Goal: Transaction & Acquisition: Book appointment/travel/reservation

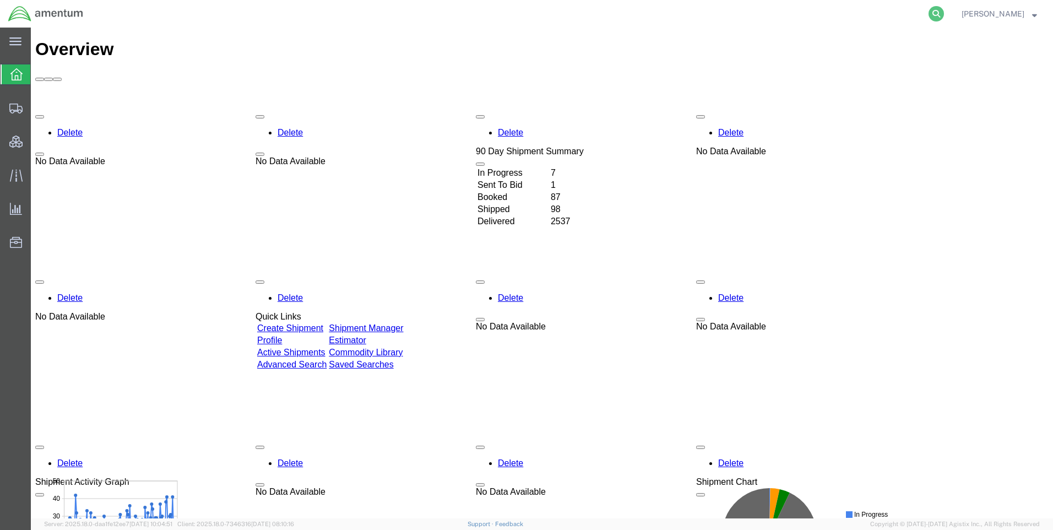
click at [940, 11] on icon at bounding box center [935, 13] width 15 height 15
paste input "DCO-25246-167704"
type input "DCO-25246-167704"
click at [944, 12] on icon at bounding box center [935, 13] width 15 height 15
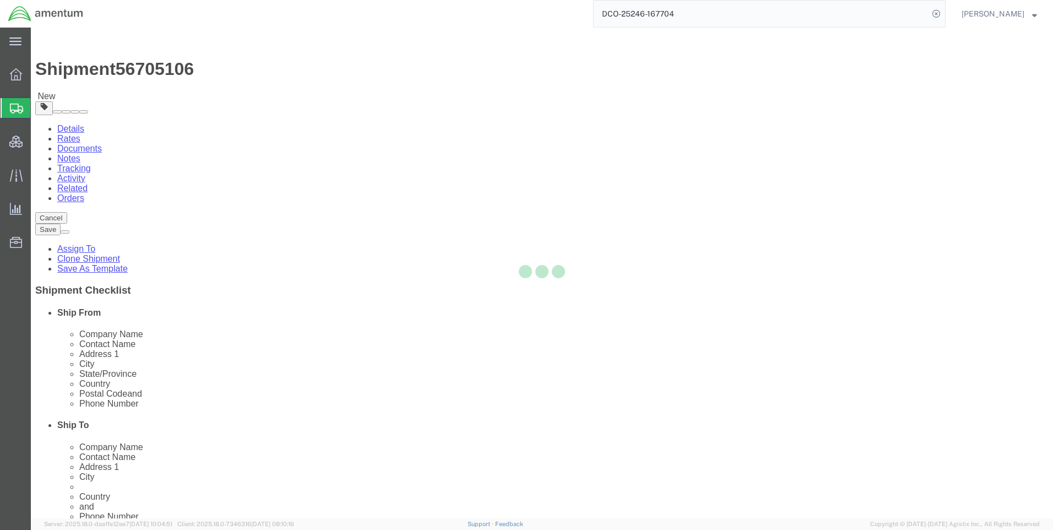
select select "42668"
select select
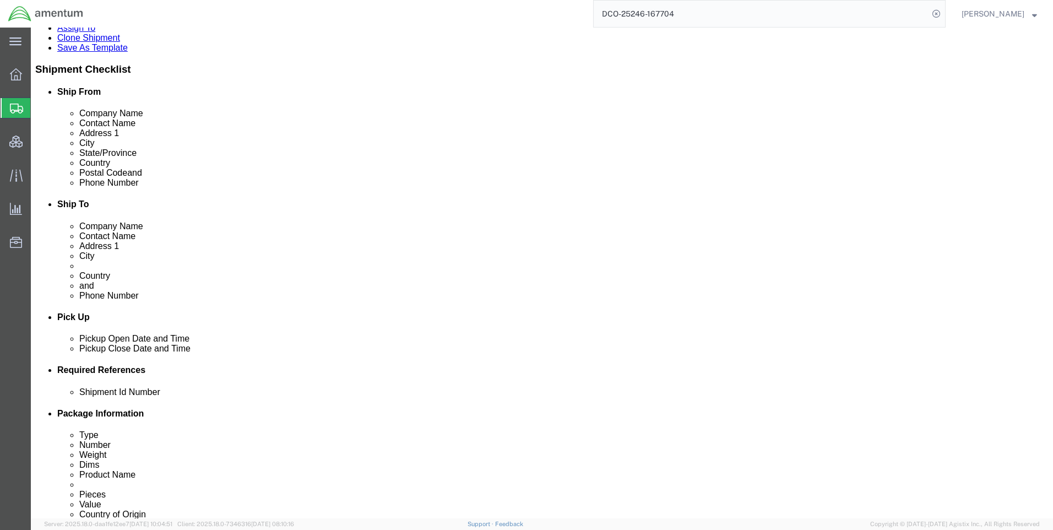
scroll to position [440, 0]
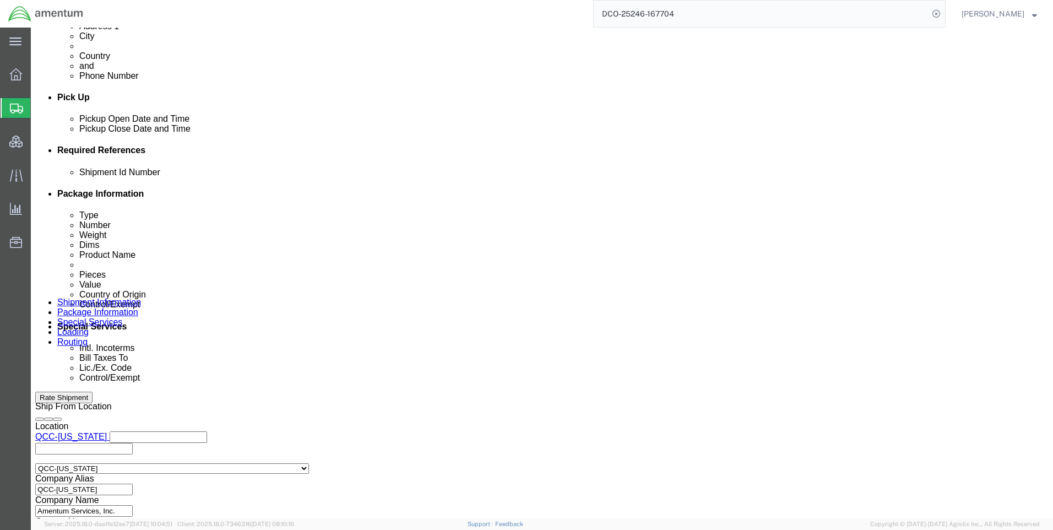
click icon
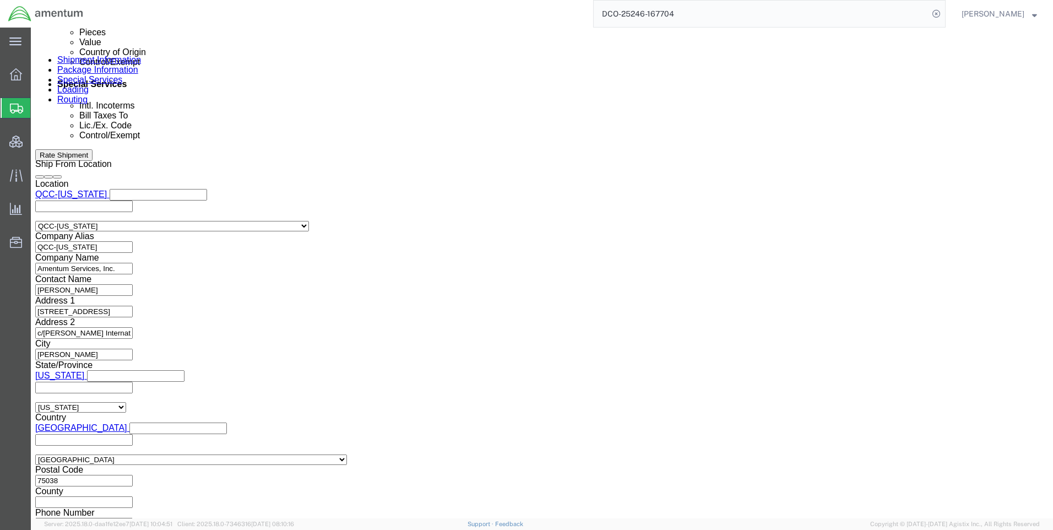
scroll to position [694, 0]
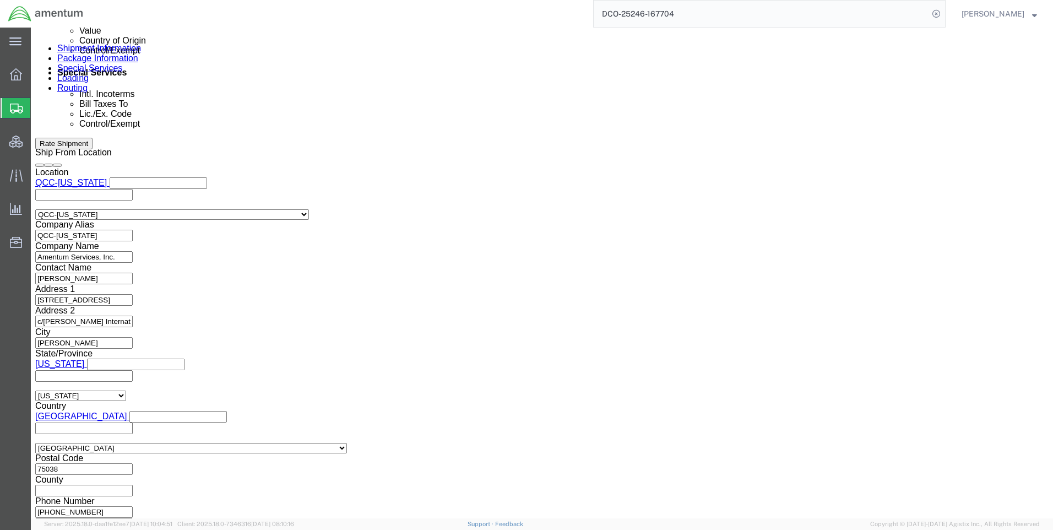
click button "Continue"
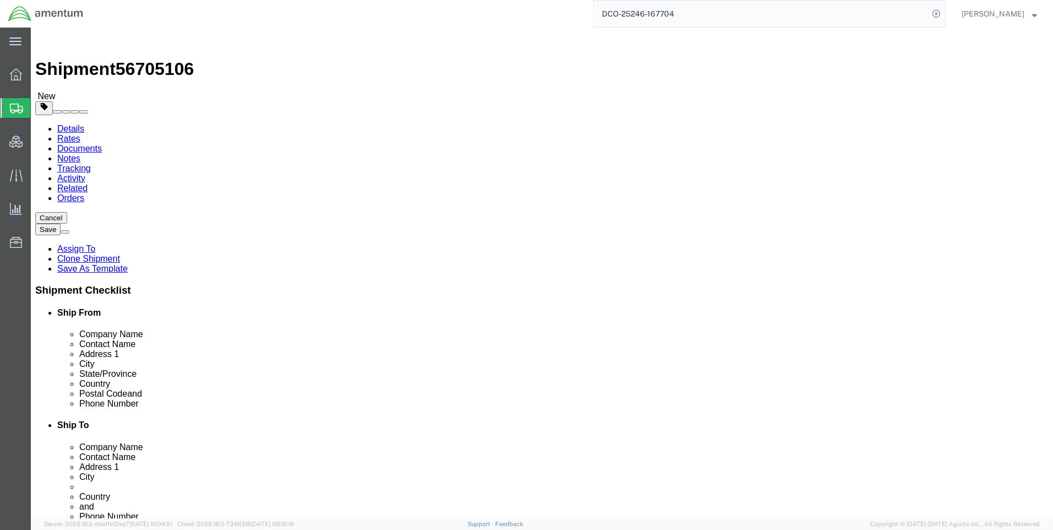
click button "Continue"
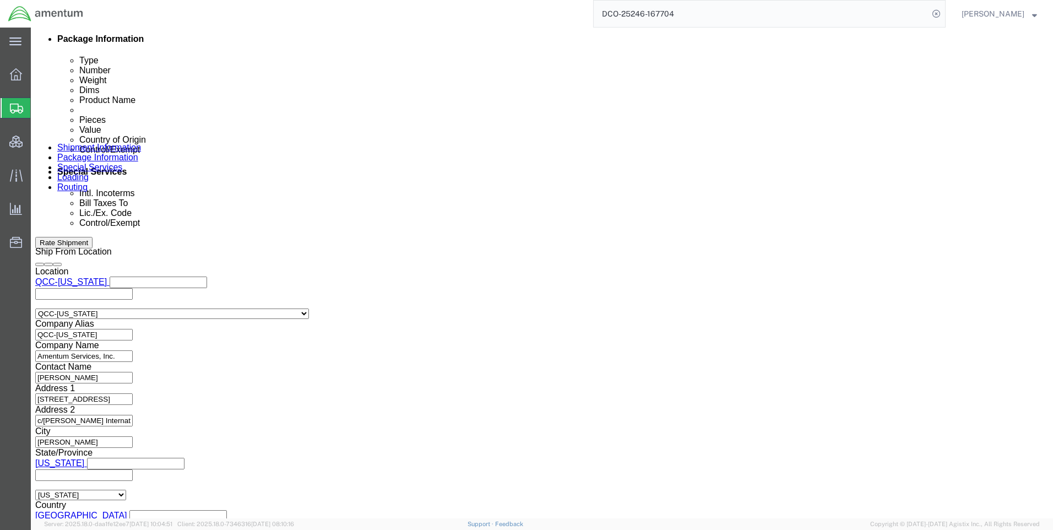
scroll to position [606, 0]
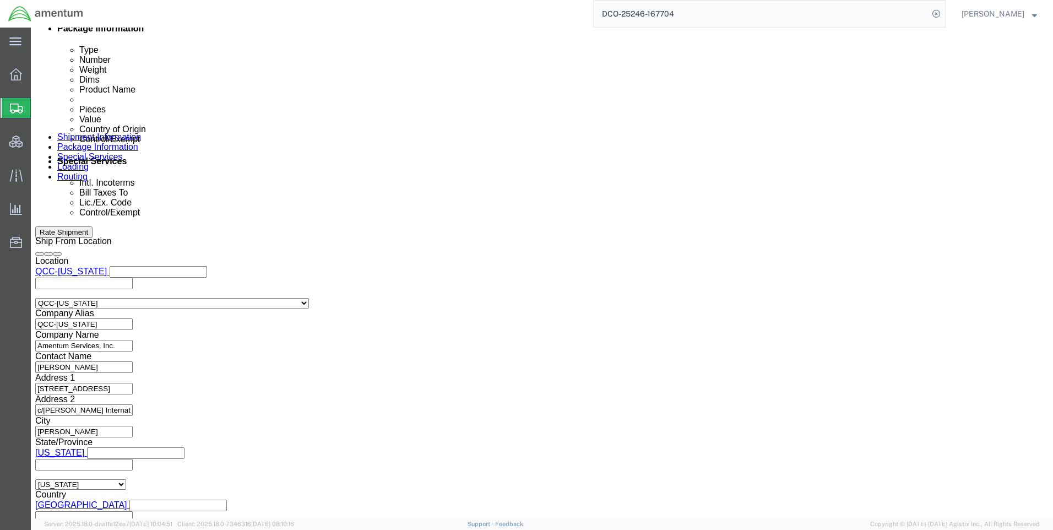
drag, startPoint x: 201, startPoint y: 373, endPoint x: 198, endPoint y: 379, distance: 6.9
click select "Select ATF BIS DEA EPA FDA FTR ITAR OFAC Other (OPA)"
select select "FTR"
click select "Select ATF BIS DEA EPA FDA FTR ITAR OFAC Other (OPA)"
click select "Select 30.2(d)(2) 30.36 30.37(a) 30.37(f) 30.37(g) 30.37(h) 30.37(i) 30.37(j) 3…"
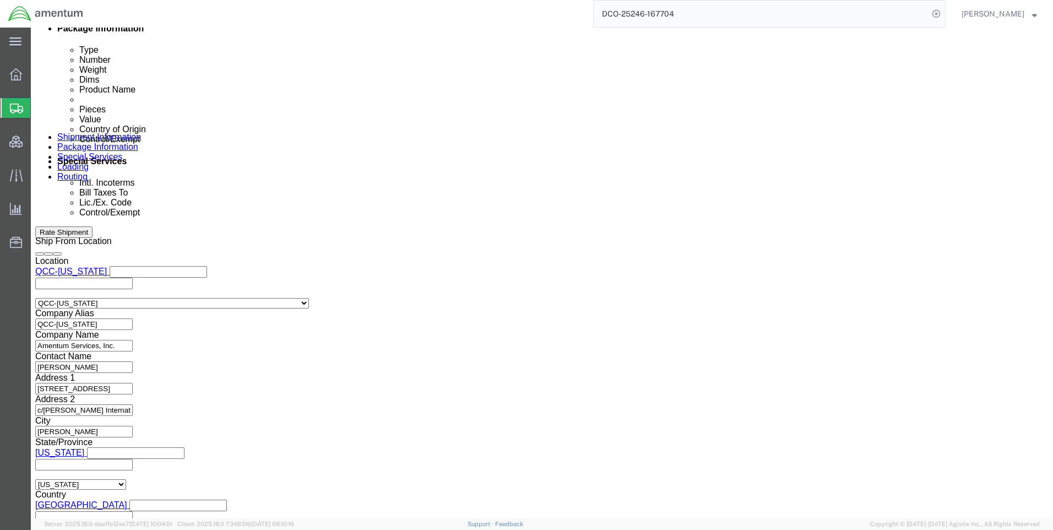
select select "30.37(a)"
click select "Select 30.2(d)(2) 30.36 30.37(a) 30.37(f) 30.37(g) 30.37(h) 30.37(i) 30.37(j) 3…"
click select "Select AES-Direct EEI Carrier File EEI EEI Exempt"
select select "EXEM"
click select "Select AES-Direct EEI Carrier File EEI EEI Exempt"
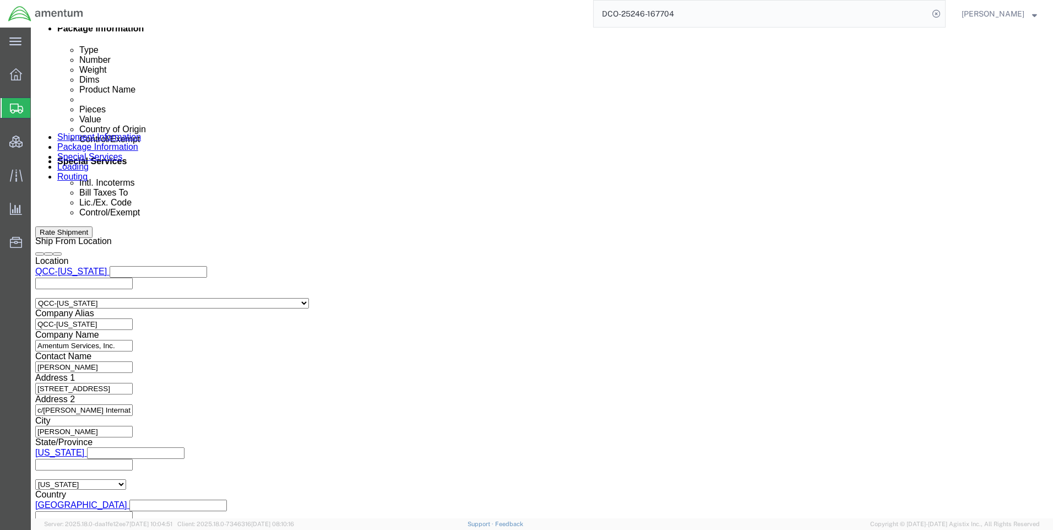
click button "Rate Shipment"
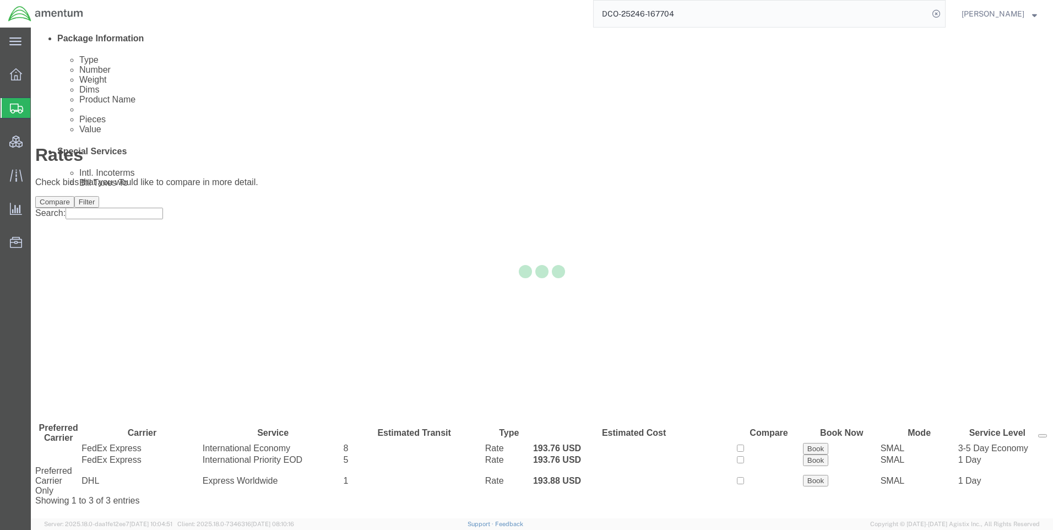
scroll to position [0, 0]
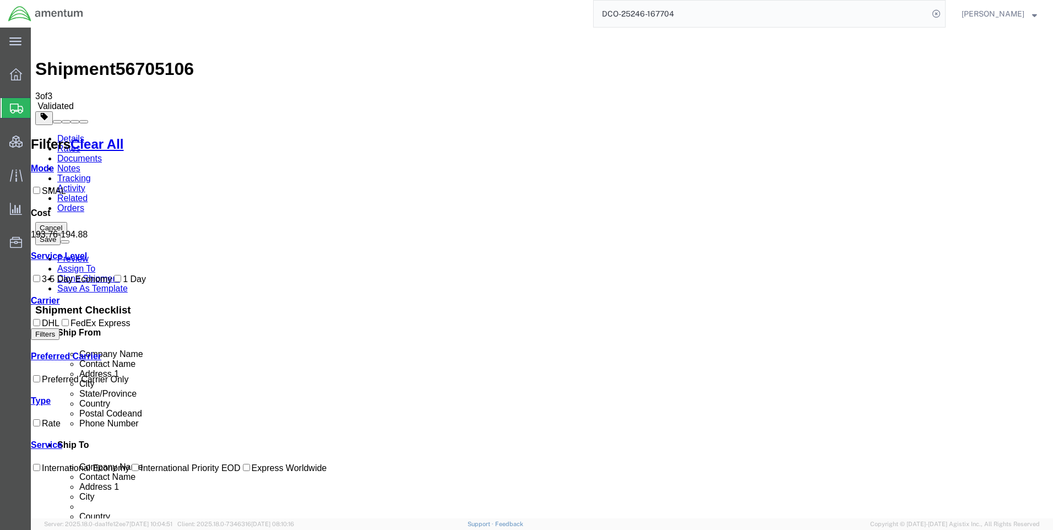
drag, startPoint x: 562, startPoint y: 178, endPoint x: 571, endPoint y: 176, distance: 9.8
drag, startPoint x: 571, startPoint y: 176, endPoint x: 557, endPoint y: 230, distance: 55.8
drag, startPoint x: 585, startPoint y: 175, endPoint x: 563, endPoint y: 177, distance: 22.1
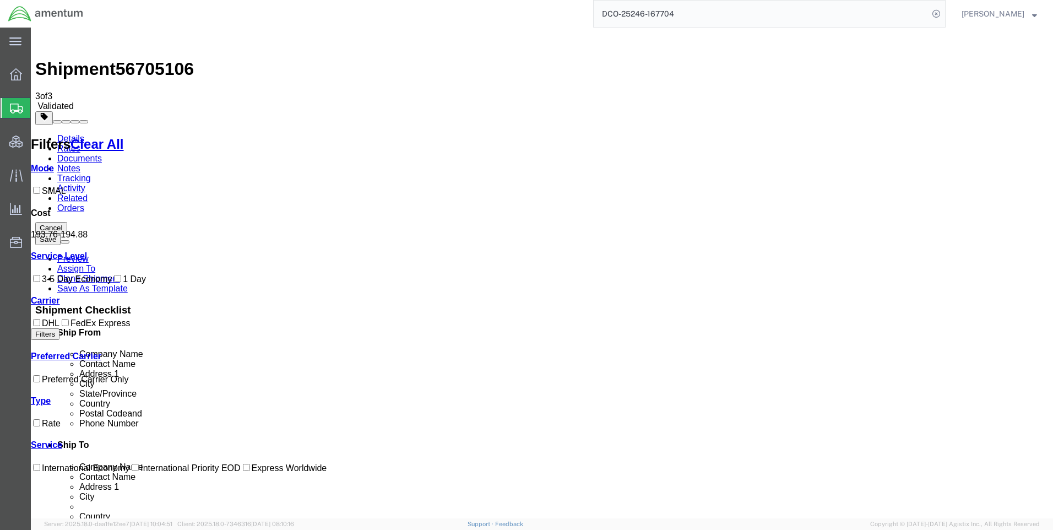
copy b "193.76"
click at [940, 11] on icon at bounding box center [935, 13] width 15 height 15
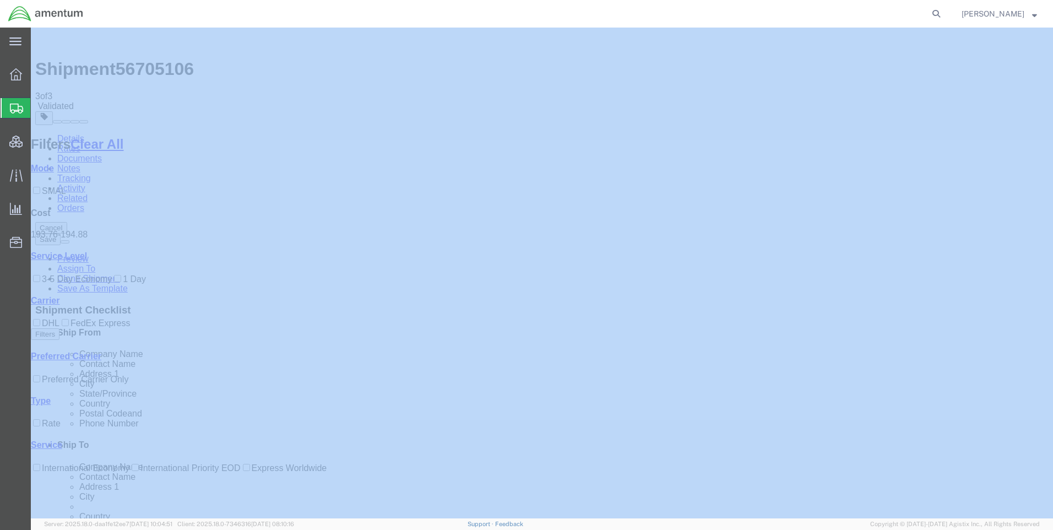
click at [941, 12] on icon at bounding box center [935, 13] width 15 height 15
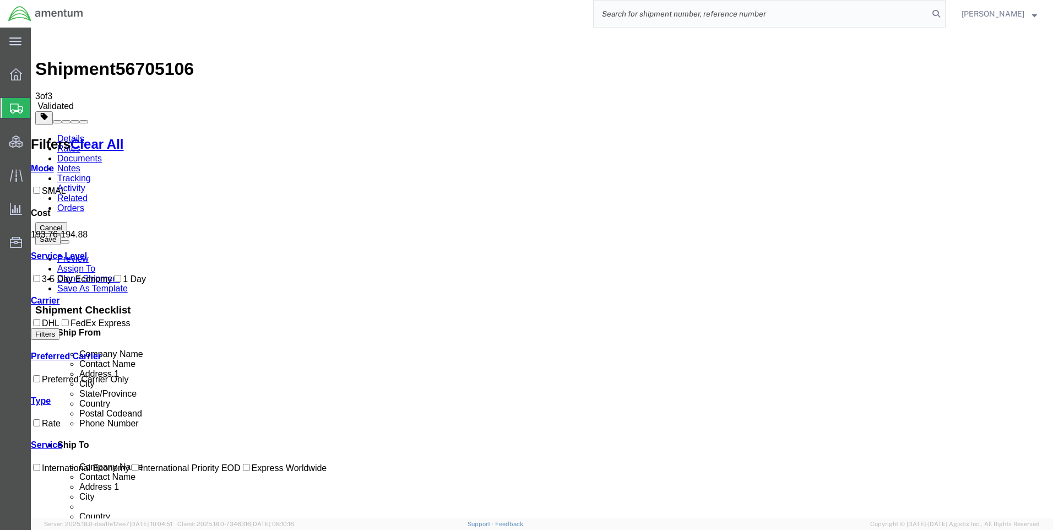
paste input "DCO-25246-167706"
type input "DCO-25246-167706"
click at [944, 12] on icon at bounding box center [935, 13] width 15 height 15
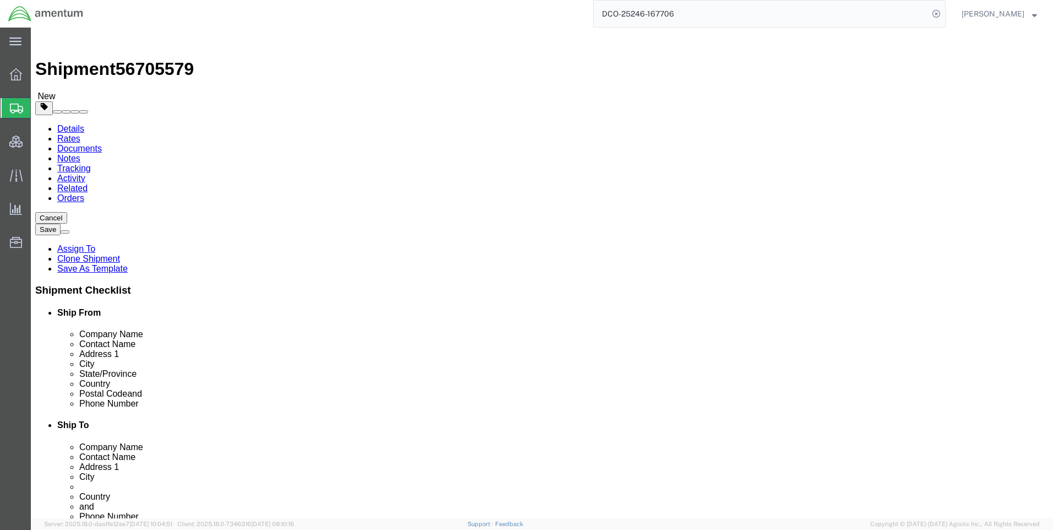
select select "42668"
select select "42657"
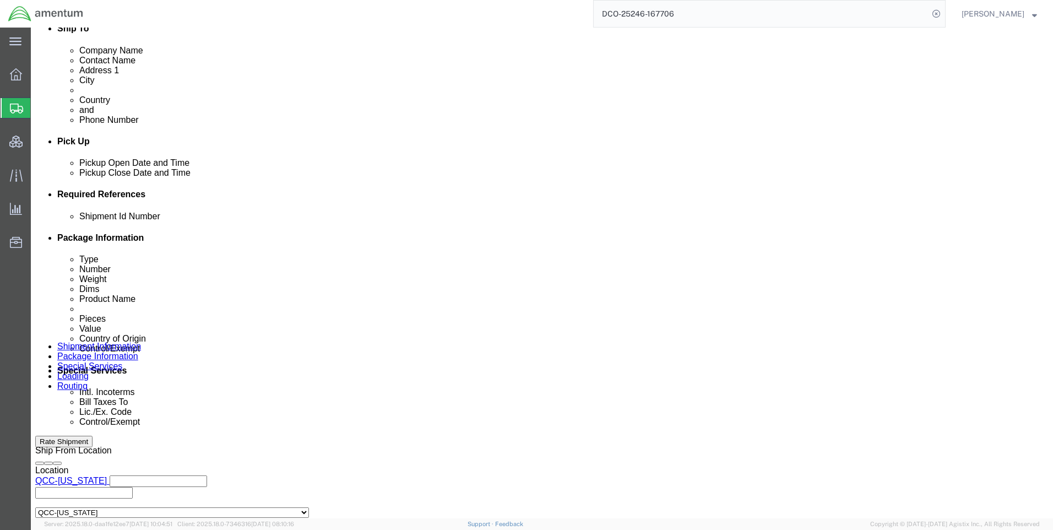
scroll to position [495, 0]
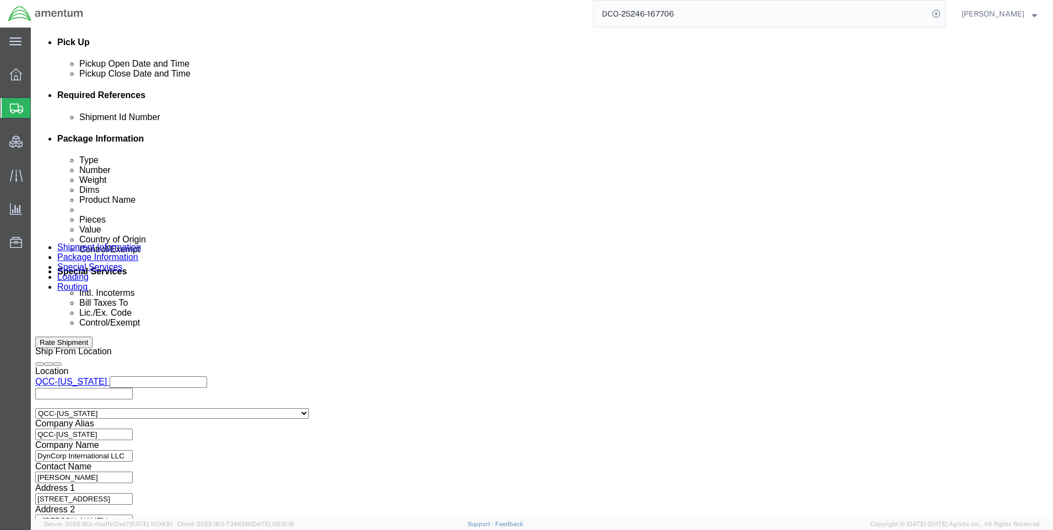
click icon
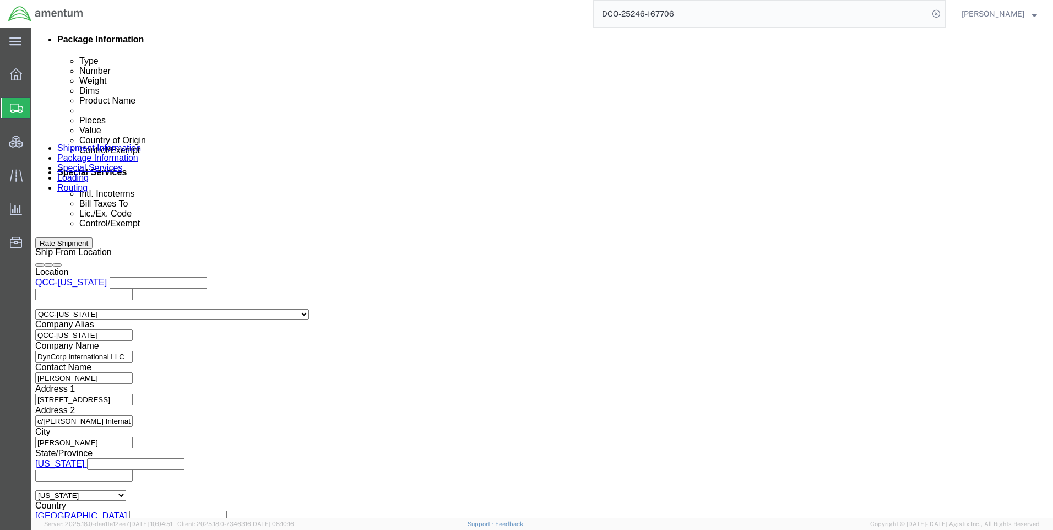
scroll to position [704, 0]
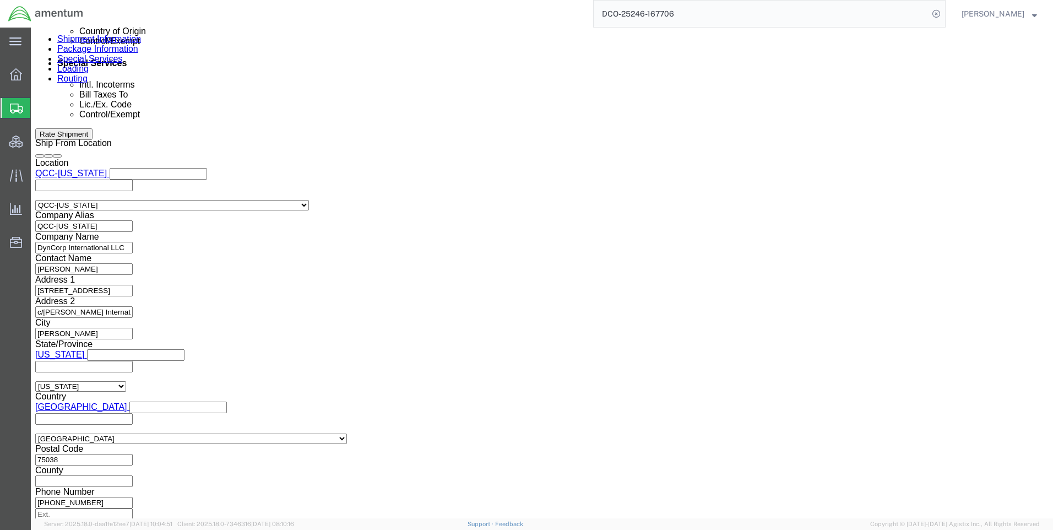
click button "Continue"
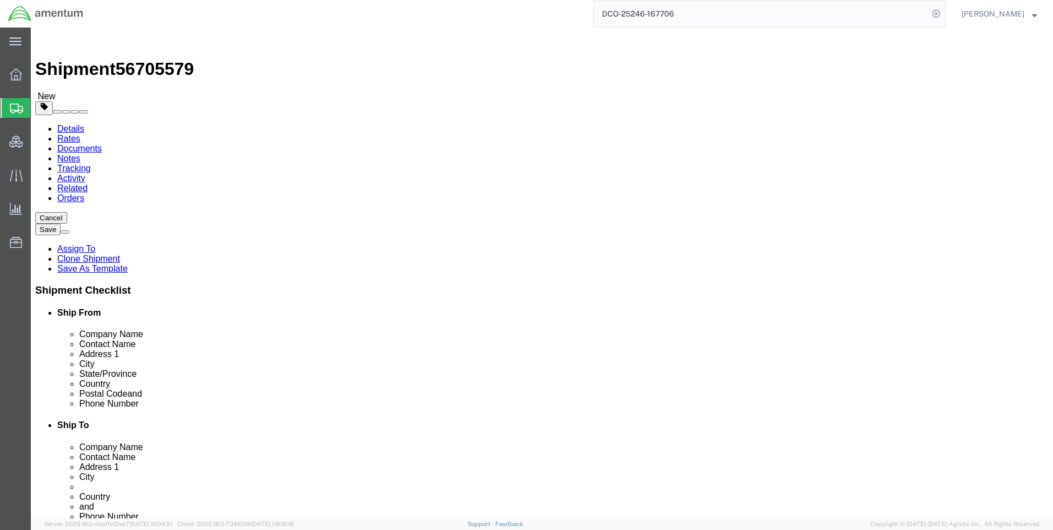
click button "Continue"
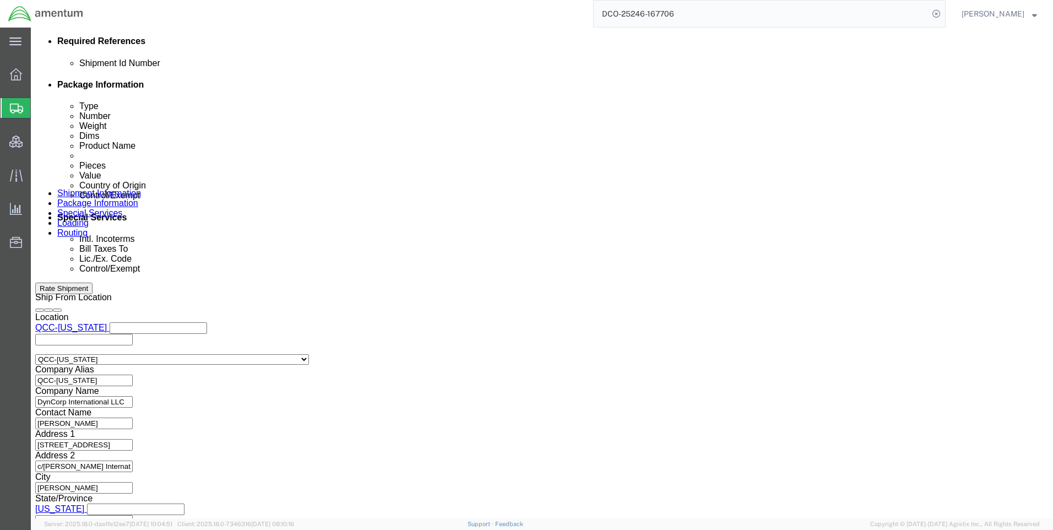
scroll to position [661, 0]
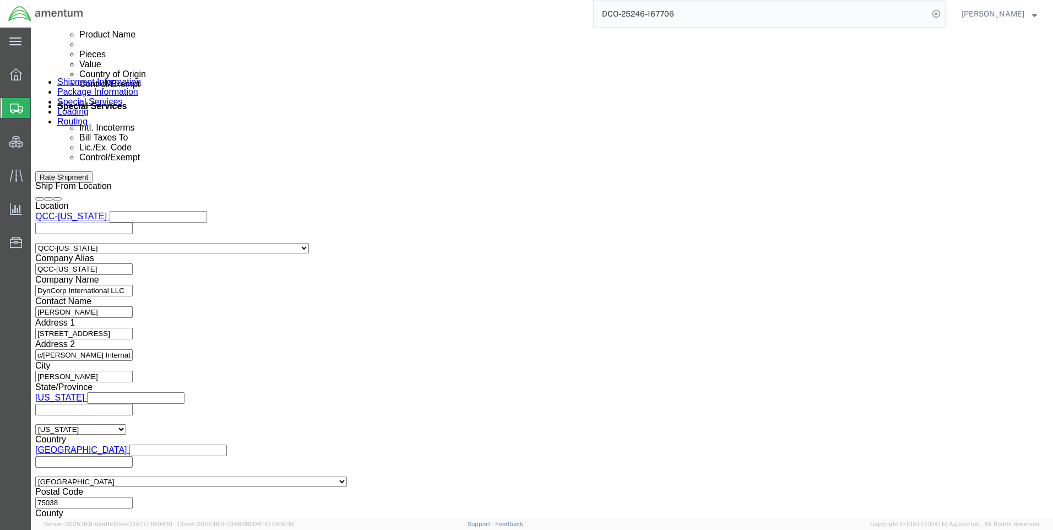
click select "Select ATF BIS DEA EPA FDA FTR ITAR OFAC Other (OPA)"
select select "FTR"
click select "Select ATF BIS DEA EPA FDA FTR ITAR OFAC Other (OPA)"
click select "Select 30.2(d)(2) 30.36 30.37(a) 30.37(f) 30.37(g) 30.37(h) 30.37(i) 30.37(j) 3…"
select select "30.37(a)"
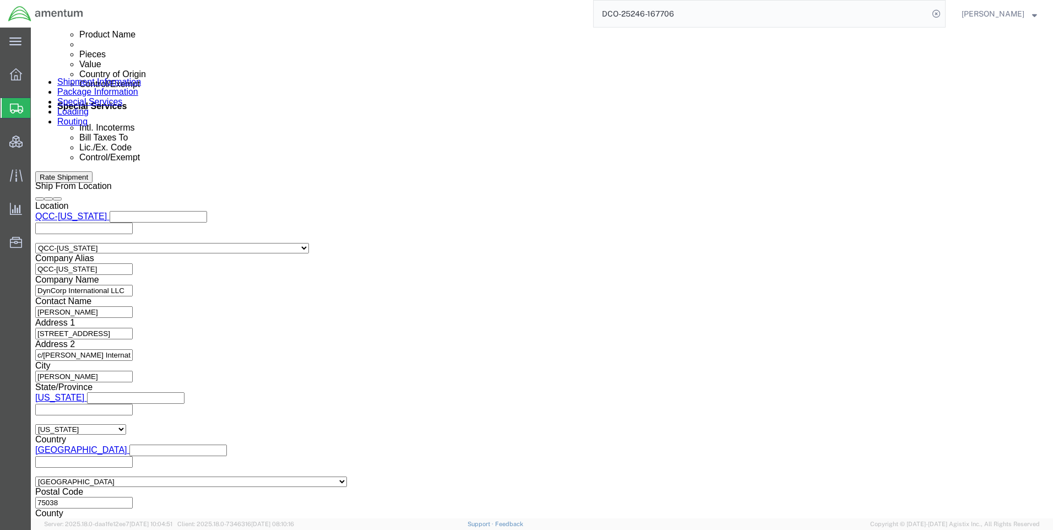
click select "Select 30.2(d)(2) 30.36 30.37(a) 30.37(f) 30.37(g) 30.37(h) 30.37(i) 30.37(j) 3…"
click select "Select AES-Direct EEI Carrier File EEI EEI Exempt"
select select "EXEM"
click select "Select AES-Direct EEI Carrier File EEI EEI Exempt"
click button "Rate Shipment"
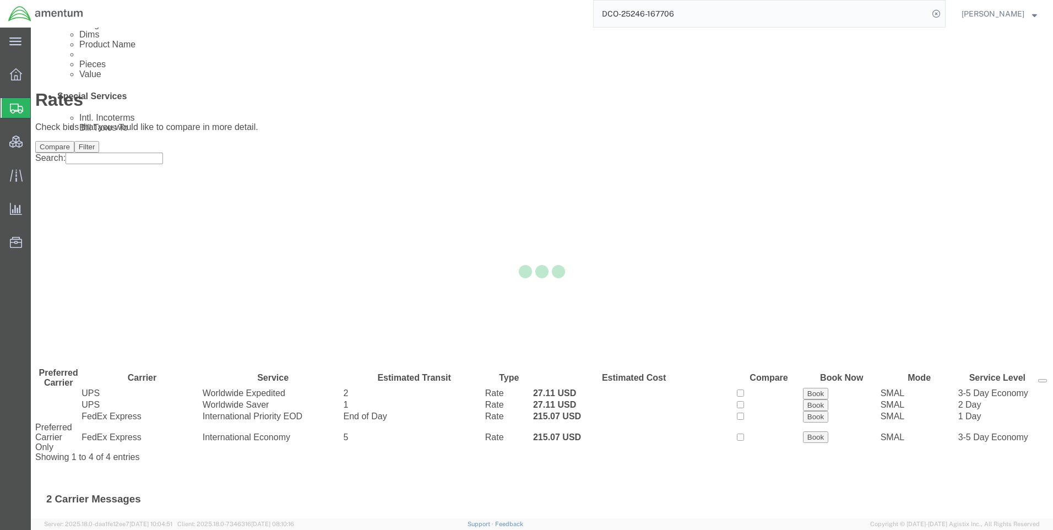
scroll to position [0, 0]
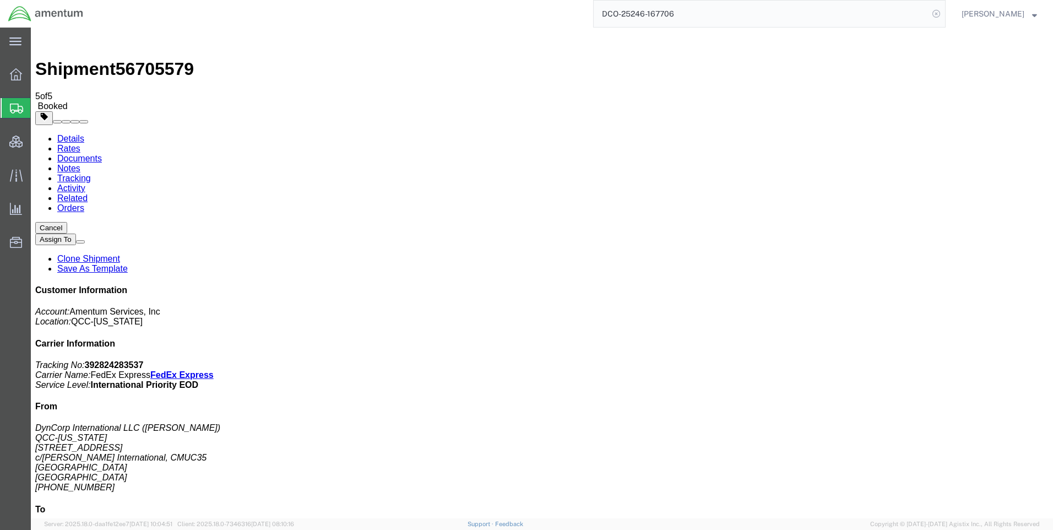
click at [944, 16] on icon at bounding box center [935, 13] width 15 height 15
paste input "DCO-25246-167707"
type input "DCO-25246-167707"
click at [941, 10] on icon at bounding box center [935, 13] width 15 height 15
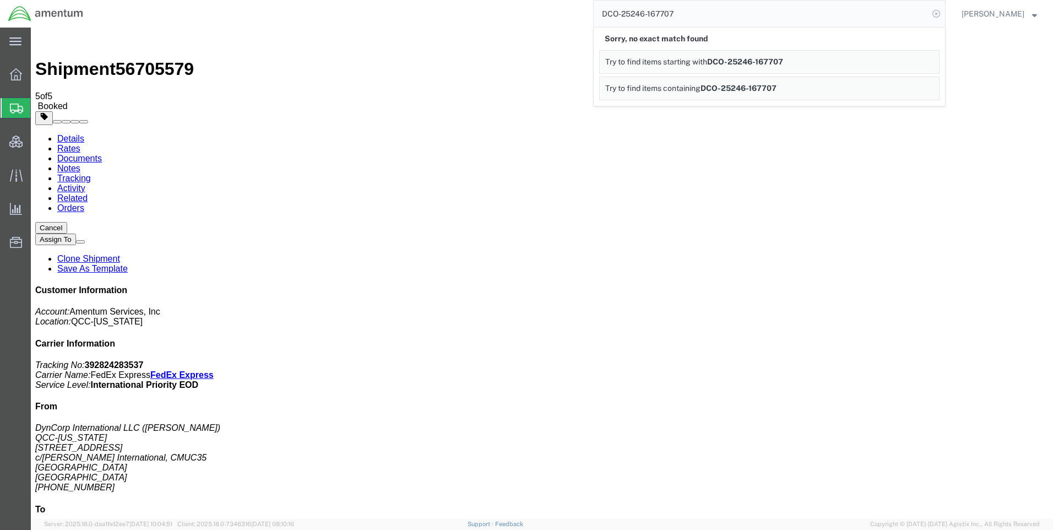
click at [944, 13] on icon at bounding box center [935, 13] width 15 height 15
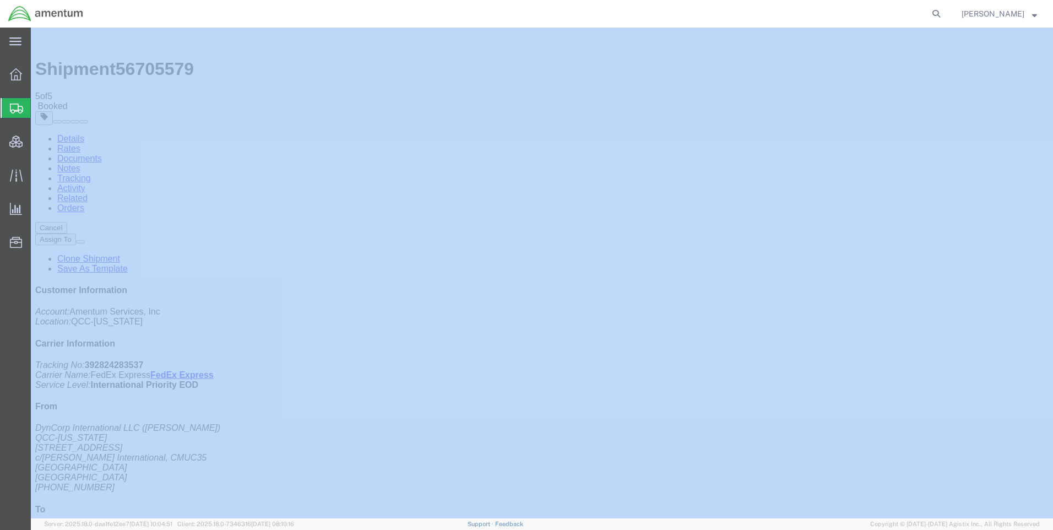
click at [944, 13] on icon at bounding box center [935, 13] width 15 height 15
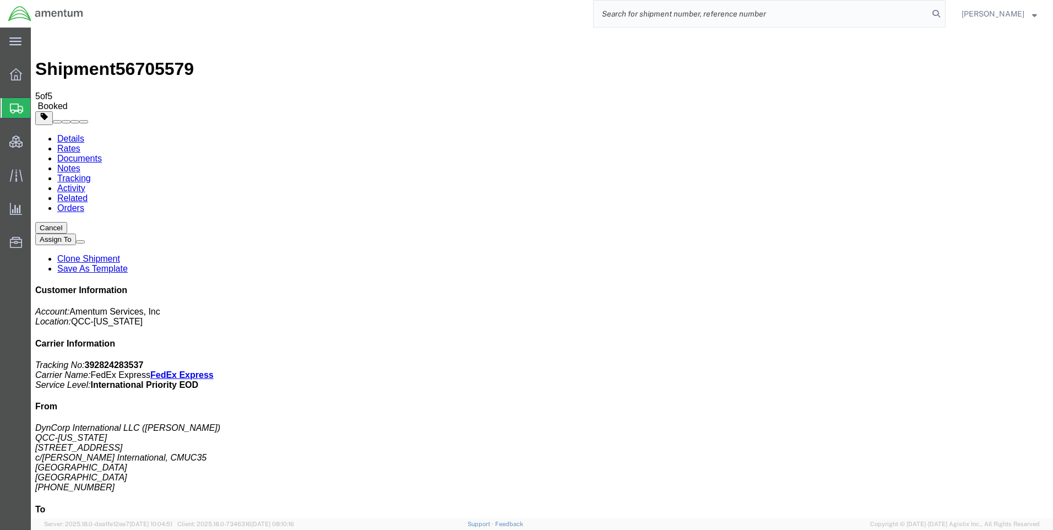
paste input "DCO-25246-167707"
type input "DCO-25246-167707"
click at [944, 15] on icon at bounding box center [935, 13] width 15 height 15
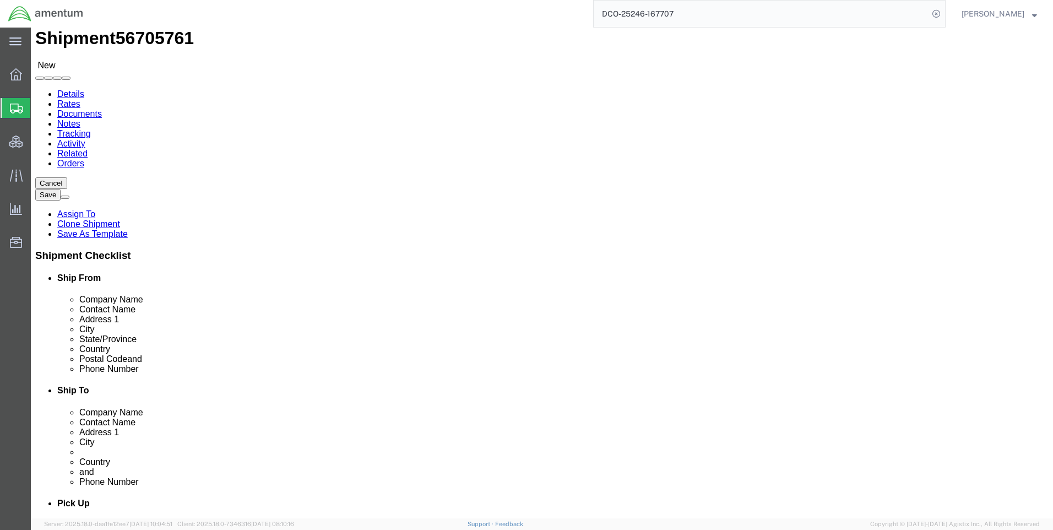
scroll to position [130, 0]
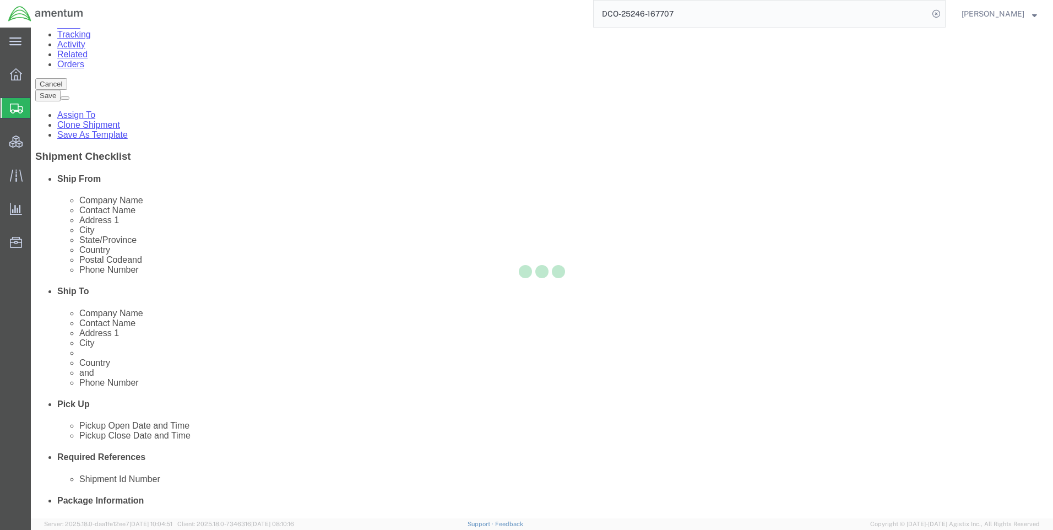
select select "42668"
select select "42654"
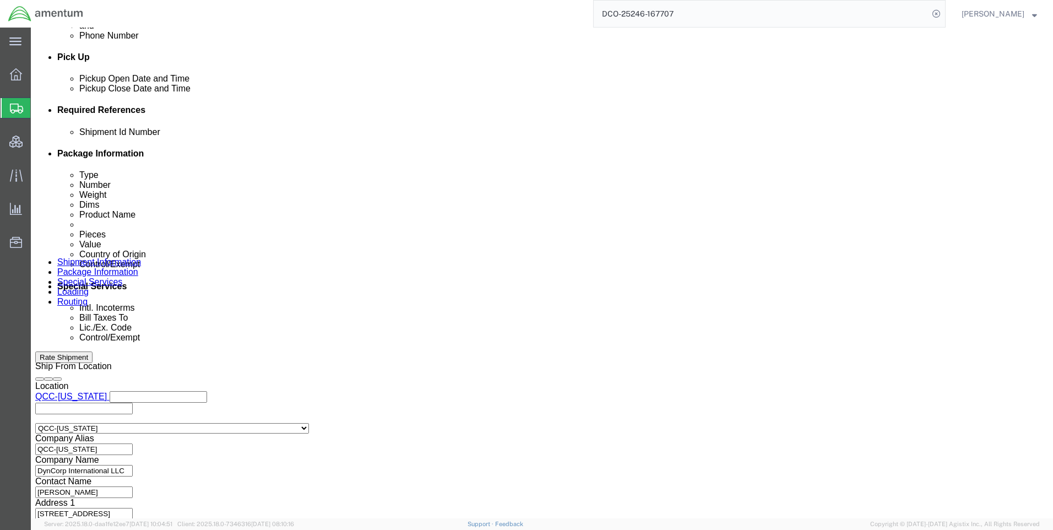
scroll to position [485, 0]
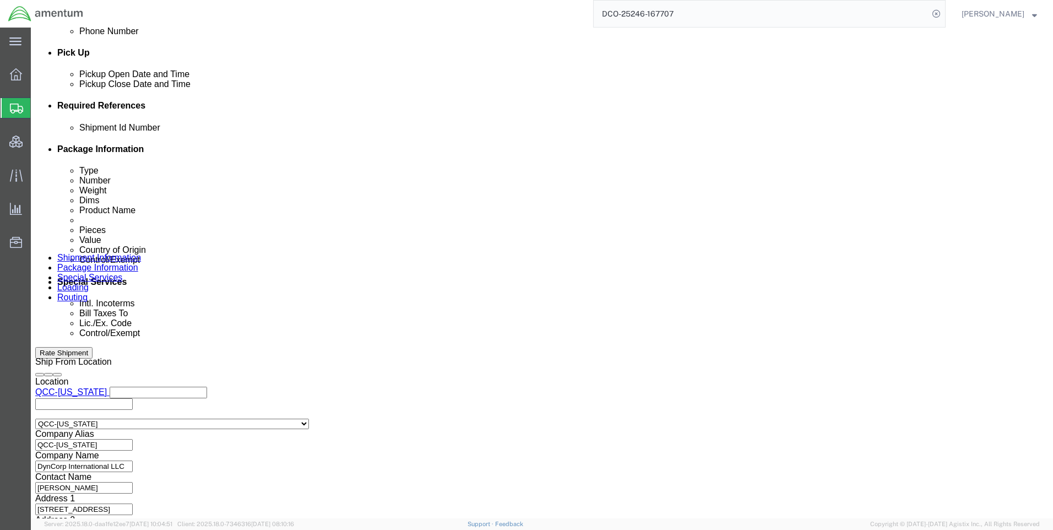
drag, startPoint x: 580, startPoint y: 299, endPoint x: 596, endPoint y: 305, distance: 17.6
click icon
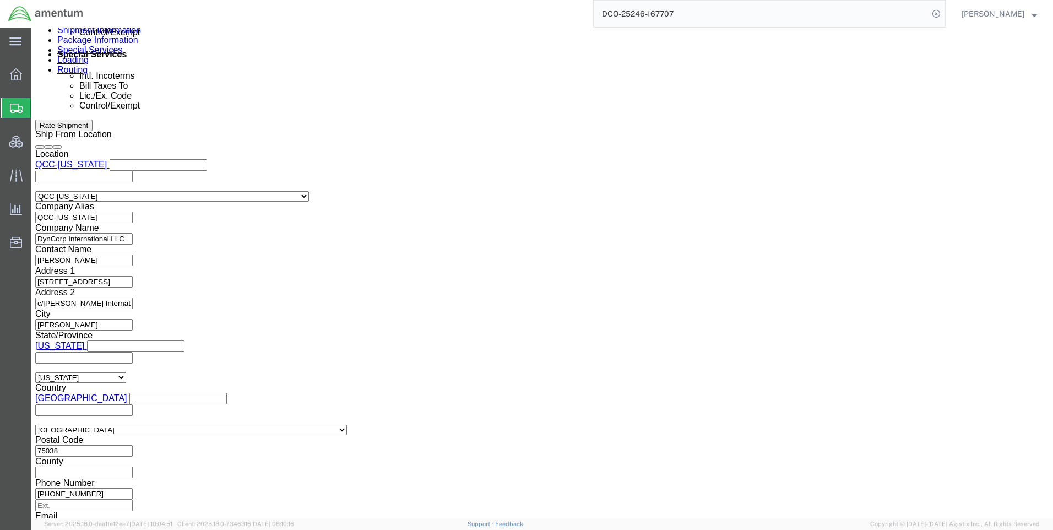
scroll to position [715, 0]
click button "Continue"
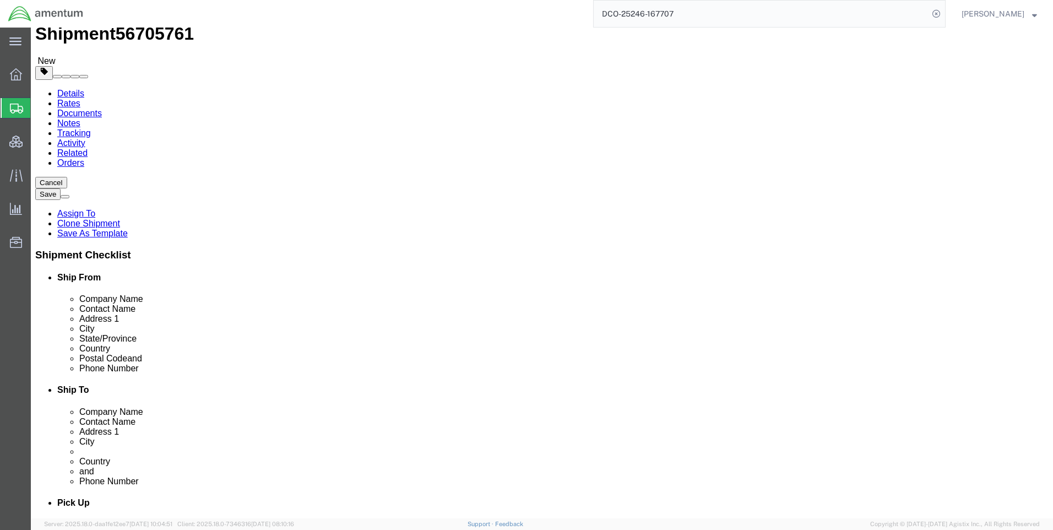
scroll to position [137, 0]
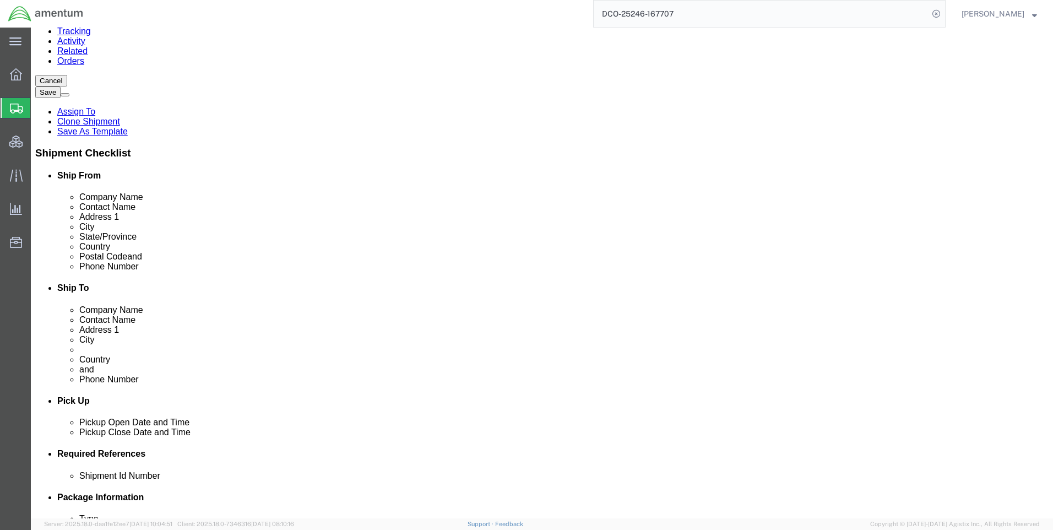
click icon
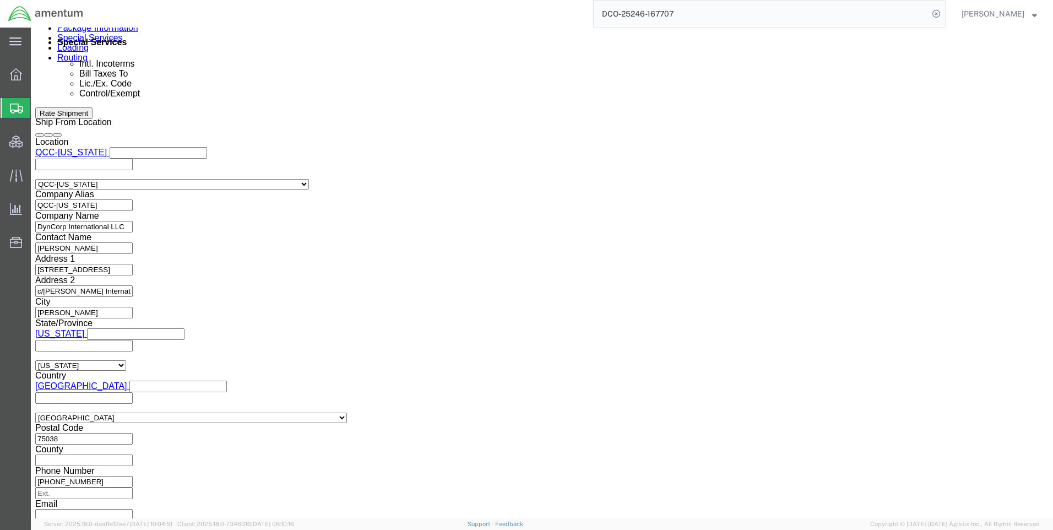
scroll to position [721, 0]
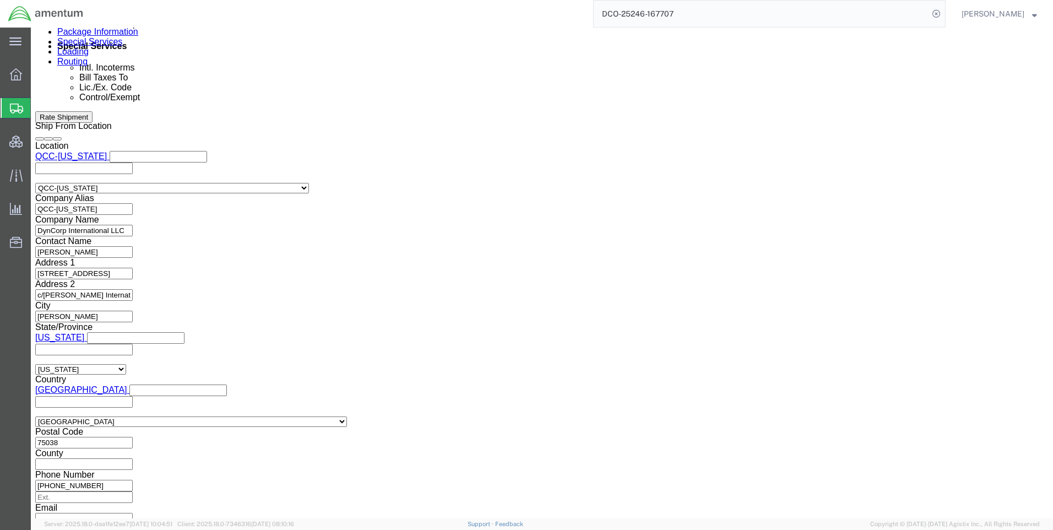
drag, startPoint x: 272, startPoint y: 258, endPoint x: 268, endPoint y: 268, distance: 10.8
click select "Select ATF BIS DEA EPA FDA FTR ITAR OFAC Other (OPA)"
select select "FTR"
click select "Select ATF BIS DEA EPA FDA FTR ITAR OFAC Other (OPA)"
drag, startPoint x: 198, startPoint y: 280, endPoint x: 198, endPoint y: 273, distance: 6.6
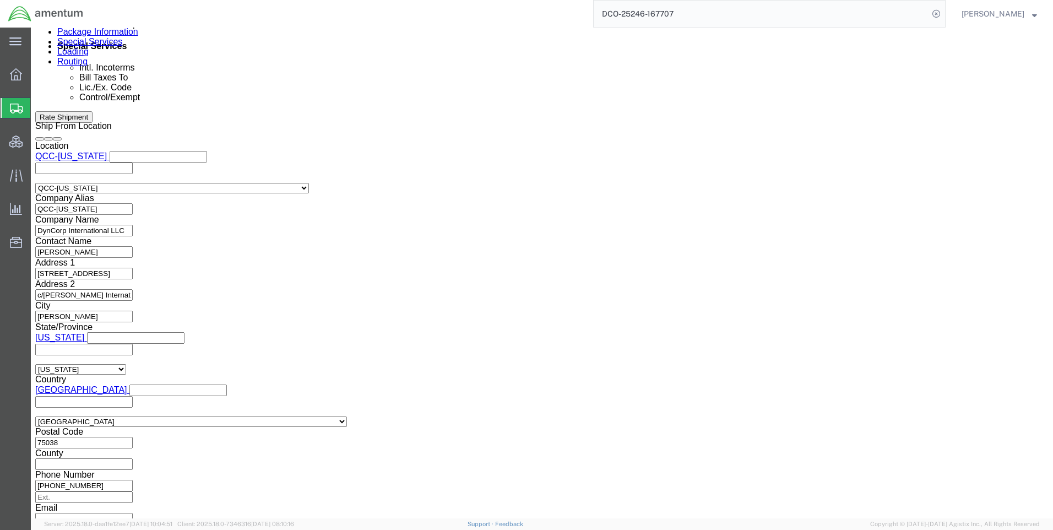
click select "Select 30.2(d)(2) 30.36 30.37(a) 30.37(f) 30.37(g) 30.37(h) 30.37(i) 30.37(j) 3…"
select select "30.37(a)"
click select "Select 30.2(d)(2) 30.36 30.37(a) 30.37(f) 30.37(g) 30.37(h) 30.37(i) 30.37(j) 3…"
drag, startPoint x: 573, startPoint y: 255, endPoint x: 573, endPoint y: 269, distance: 13.2
click select "Select AES-Direct EEI Carrier File EEI EEI Exempt"
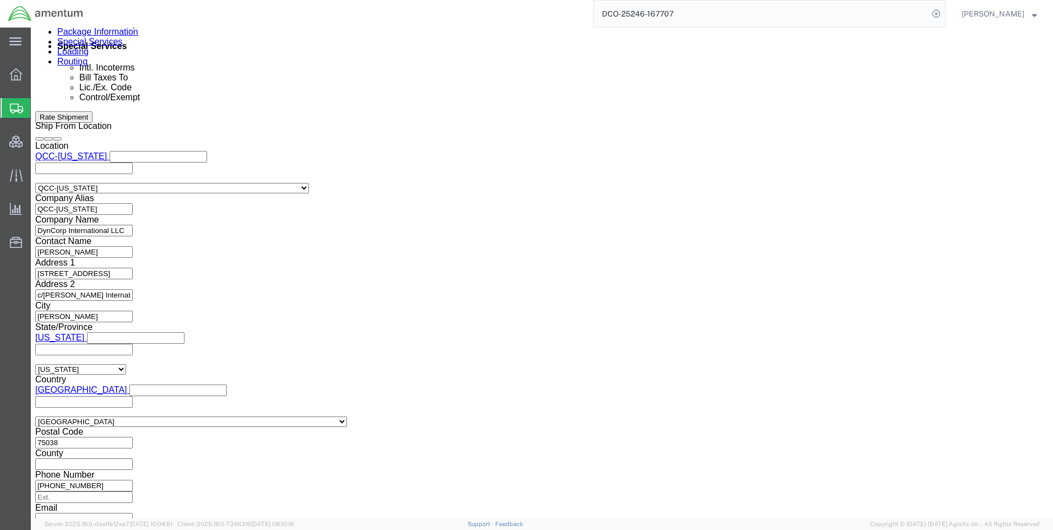
select select "EXEM"
click select "Select AES-Direct EEI Carrier File EEI EEI Exempt"
click button "Rate Shipment"
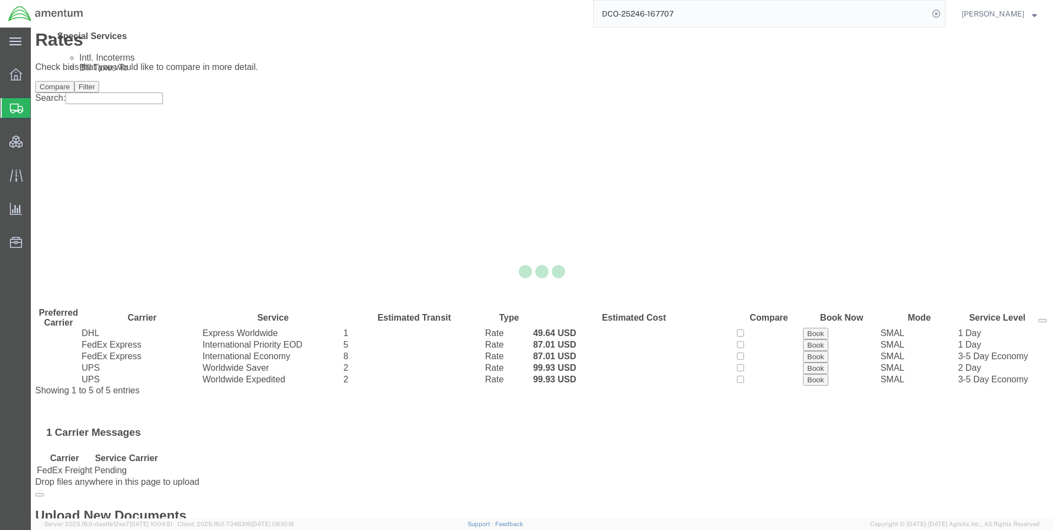
scroll to position [0, 0]
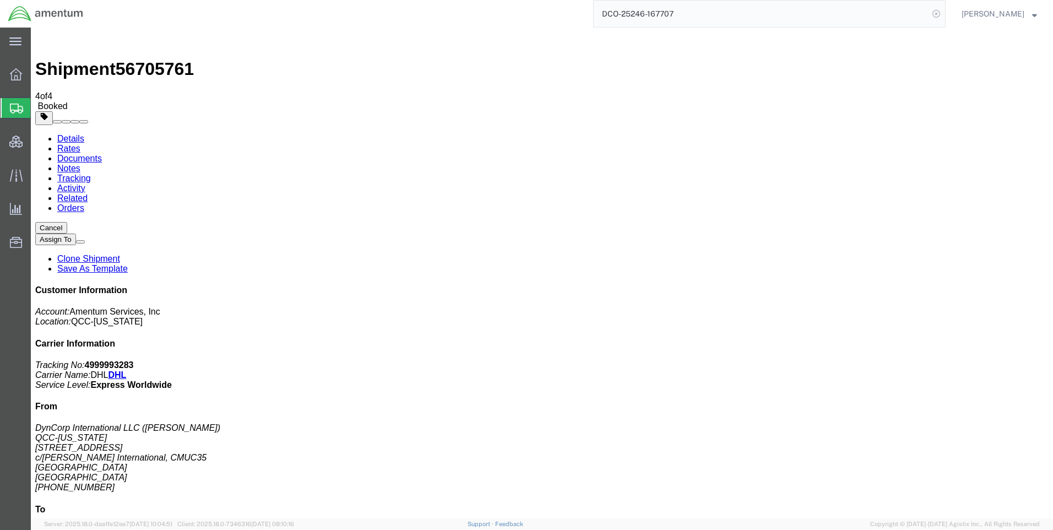
click at [941, 12] on icon at bounding box center [935, 13] width 15 height 15
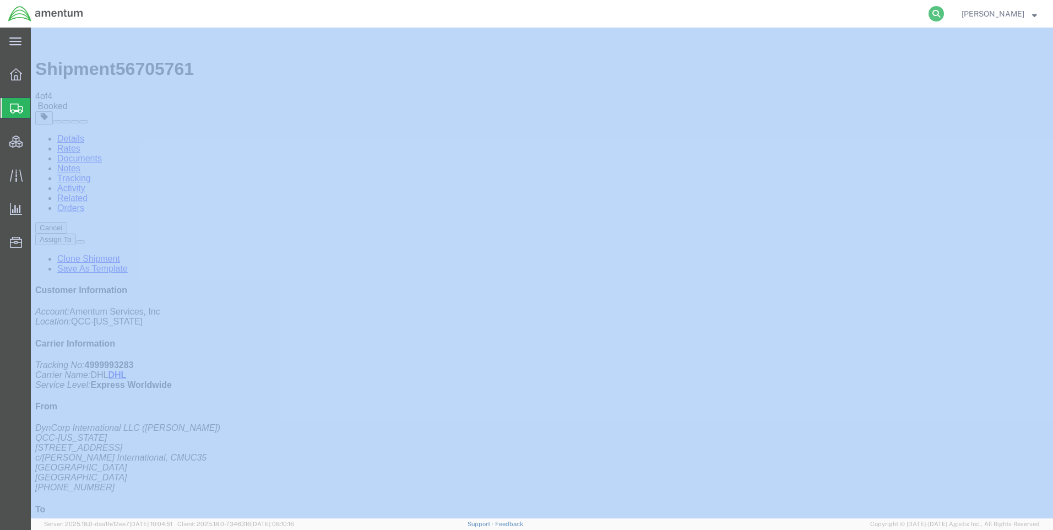
click at [942, 12] on icon at bounding box center [935, 13] width 15 height 15
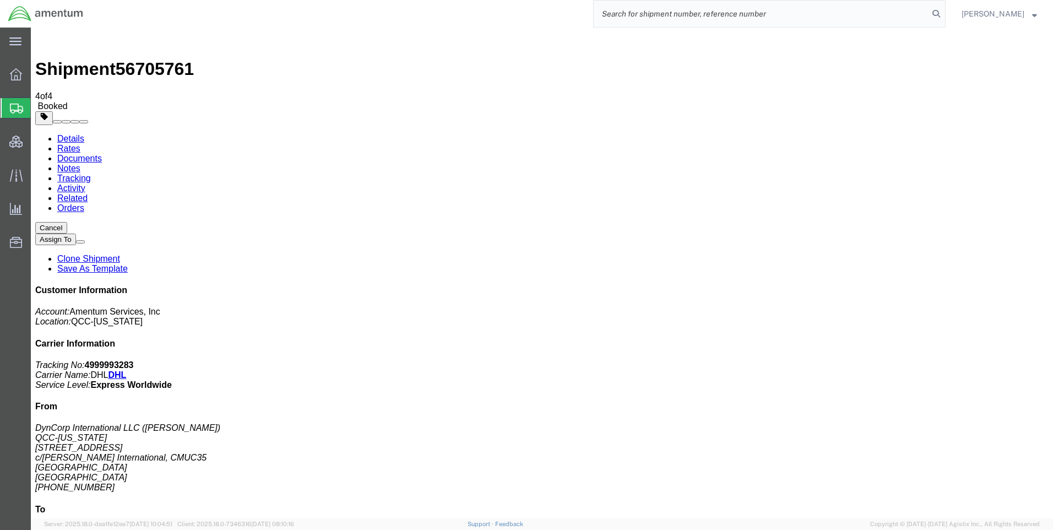
paste input "DCO-25246-167711"
type input "DCO-25246-167711"
click at [941, 13] on icon at bounding box center [935, 13] width 15 height 15
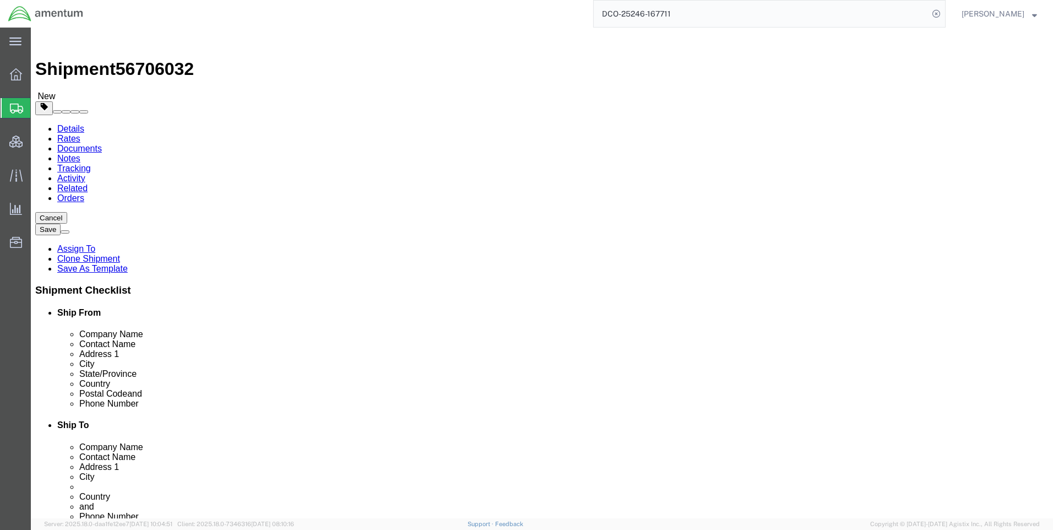
select select "42668"
select select "42654"
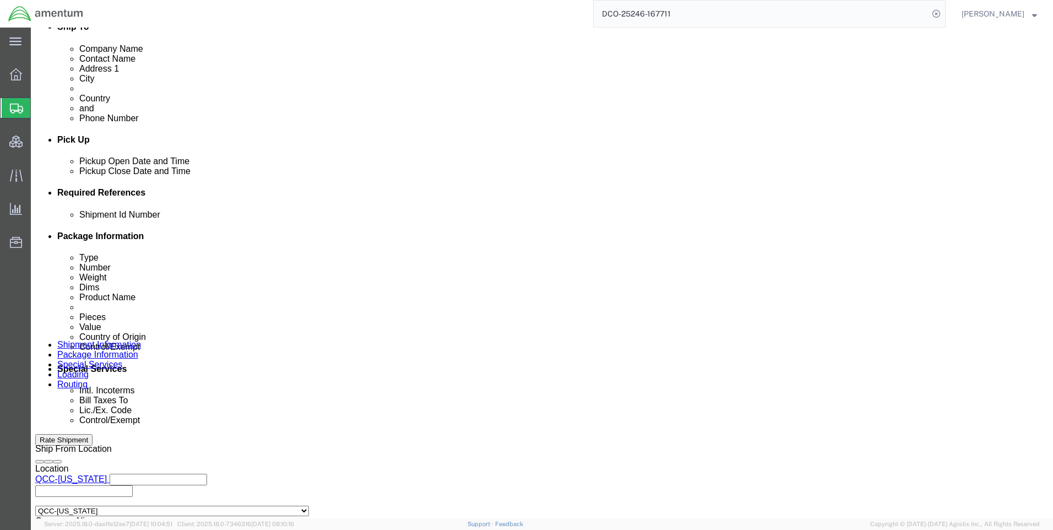
scroll to position [495, 0]
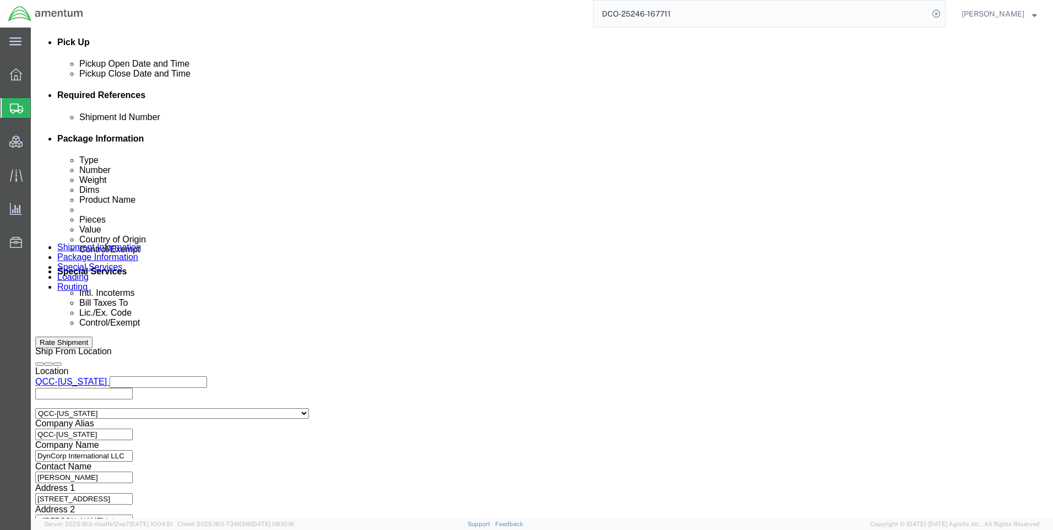
click icon
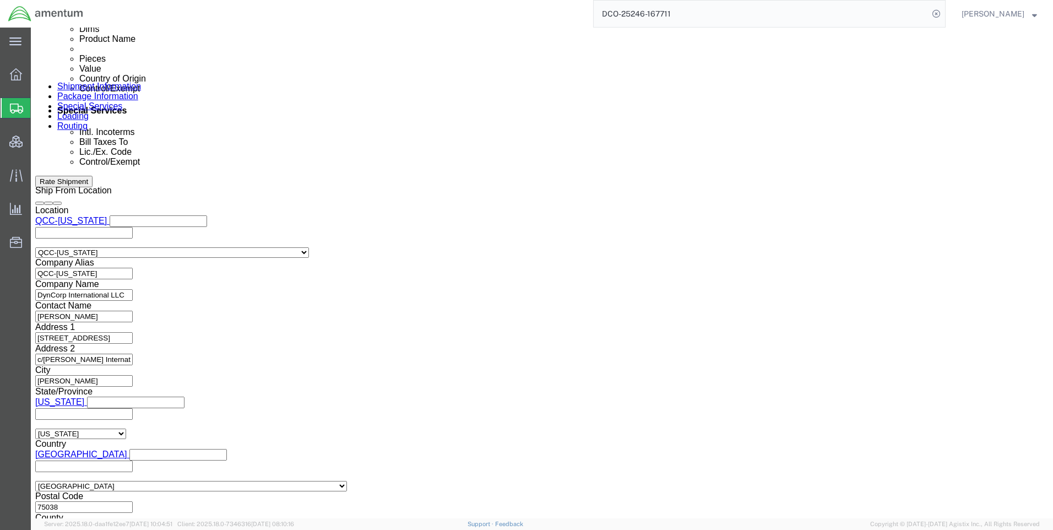
scroll to position [715, 0]
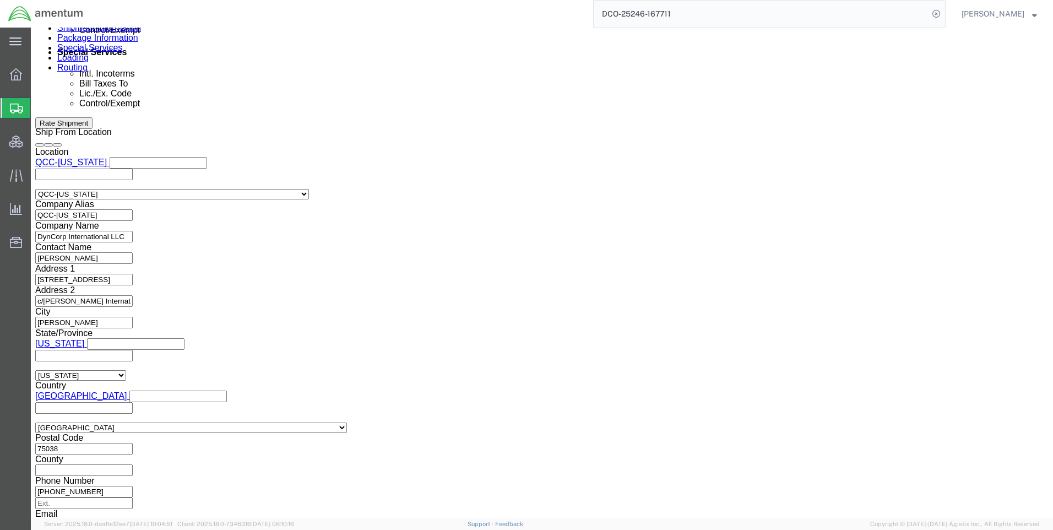
click button "Continue"
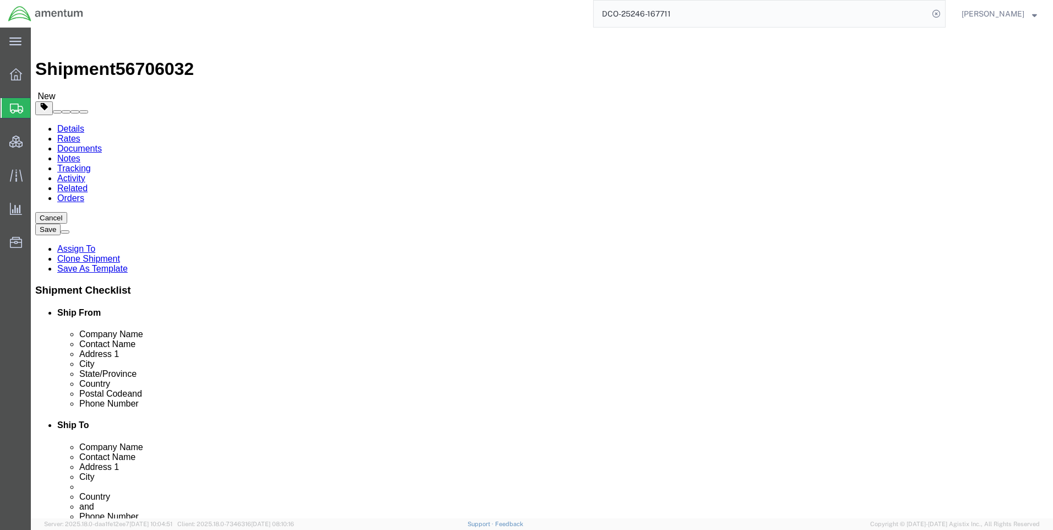
click link "Special Services"
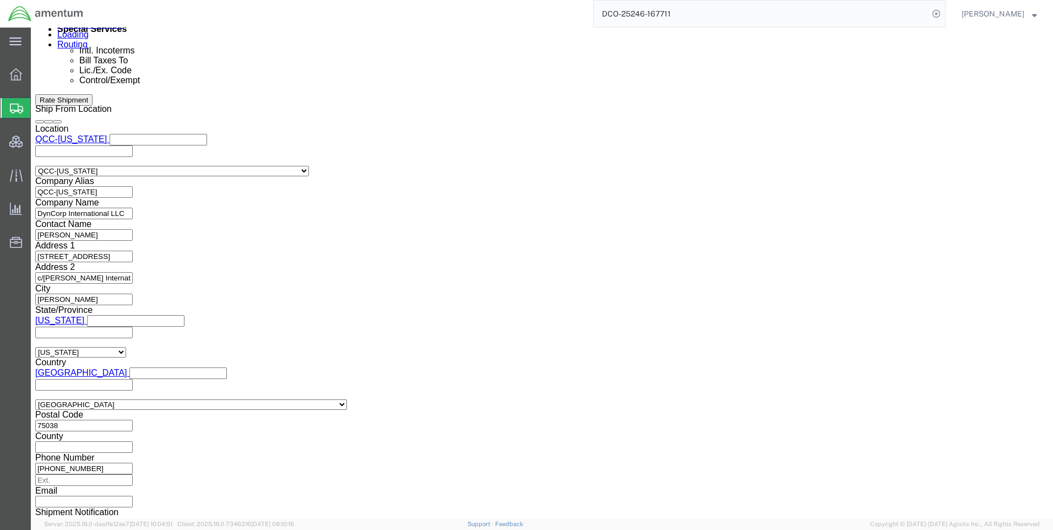
scroll to position [826, 0]
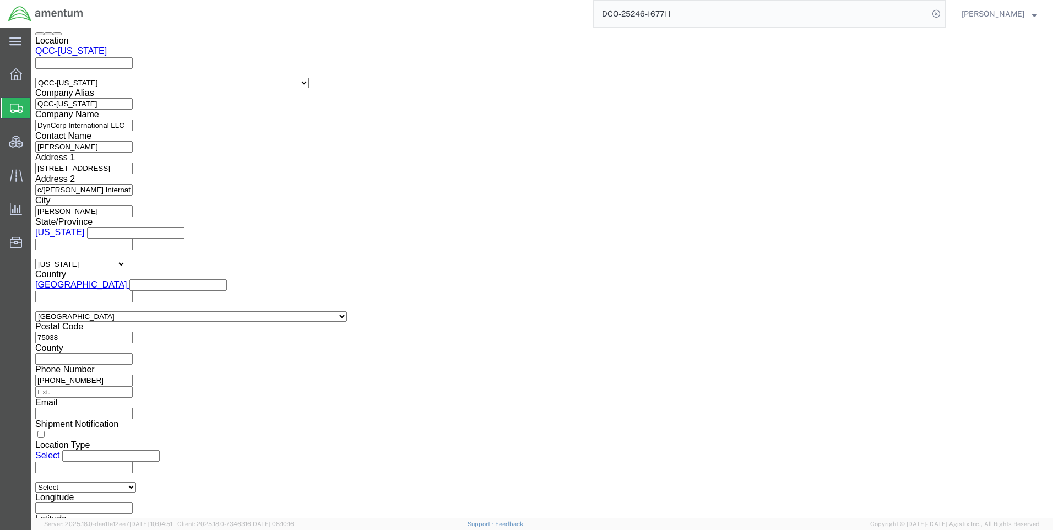
click select "Select ATF BIS DEA EPA FDA FTR ITAR OFAC Other (OPA)"
select select "FTR"
click select "Select ATF BIS DEA EPA FDA FTR ITAR OFAC Other (OPA)"
click select "Select 30.2(d)(2) 30.36 30.37(a) 30.37(f) 30.37(g) 30.37(h) 30.37(i) 30.37(j) 3…"
select select "30.37(a)"
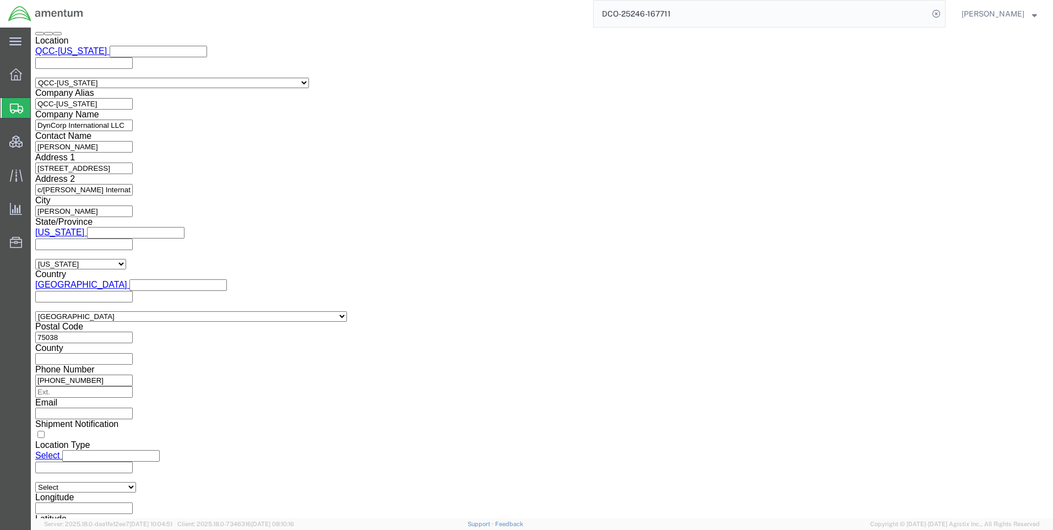
click select "Select 30.2(d)(2) 30.36 30.37(a) 30.37(f) 30.37(g) 30.37(h) 30.37(i) 30.37(j) 3…"
click select "Select AES-Direct EEI Carrier File EEI EEI Exempt"
select select "EXEM"
click select "Select AES-Direct EEI Carrier File EEI EEI Exempt"
click button "Rate Shipment"
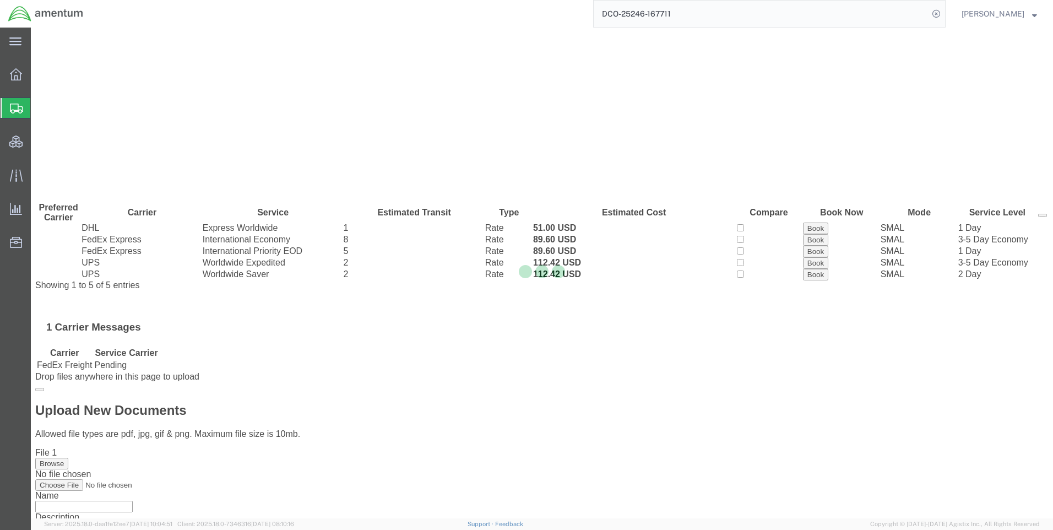
scroll to position [0, 0]
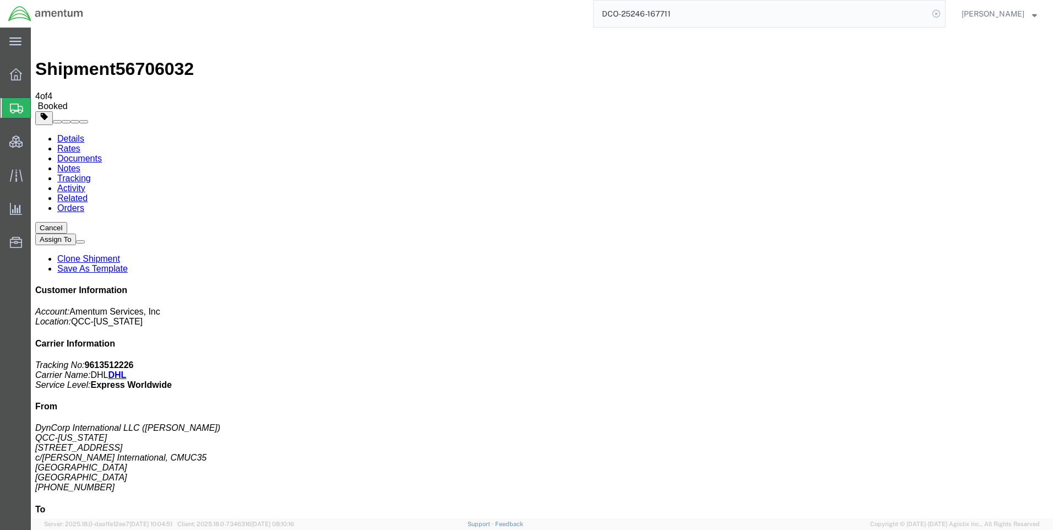
click at [944, 13] on icon at bounding box center [935, 13] width 15 height 15
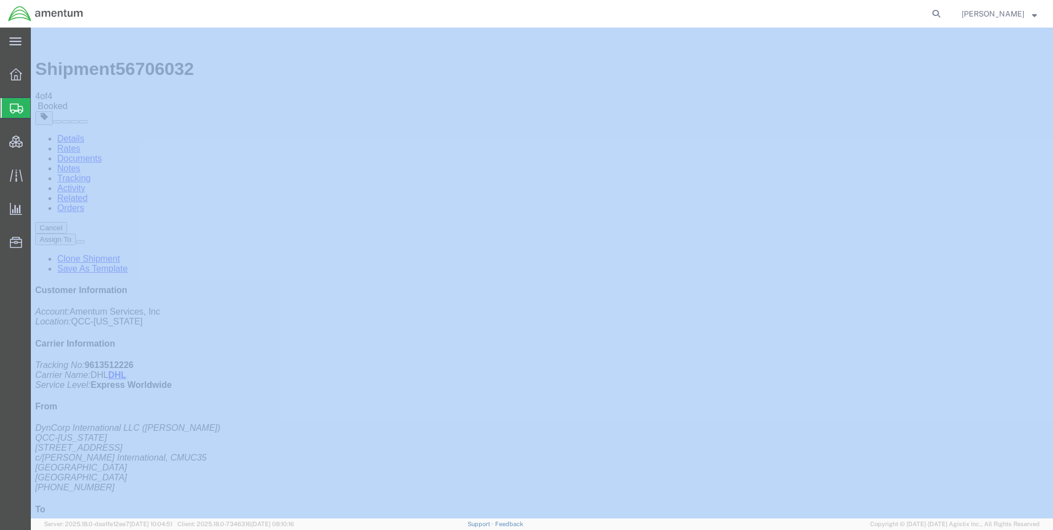
click at [944, 13] on icon at bounding box center [935, 13] width 15 height 15
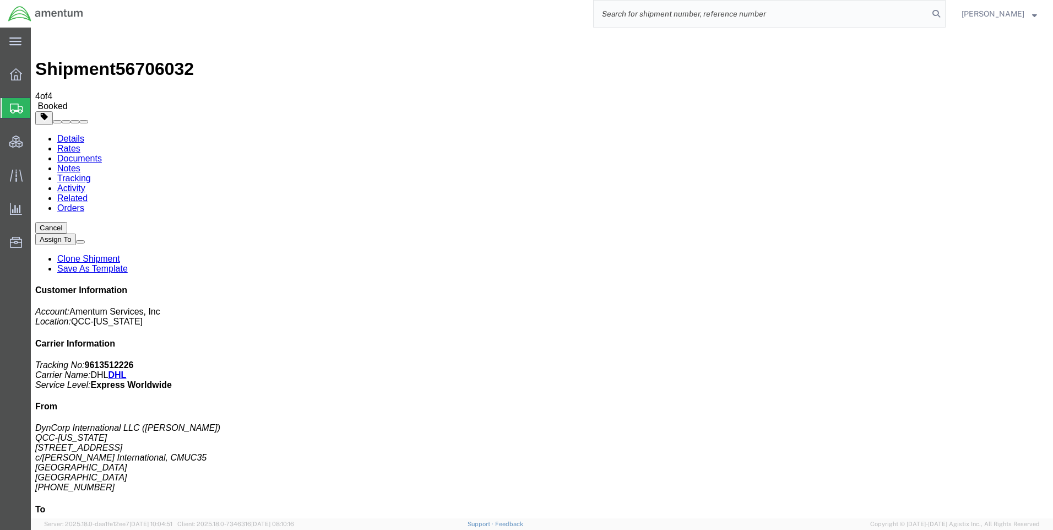
paste input "DCO-25246-167713"
type input "DCO-25246-167713"
click at [944, 13] on icon at bounding box center [935, 13] width 15 height 15
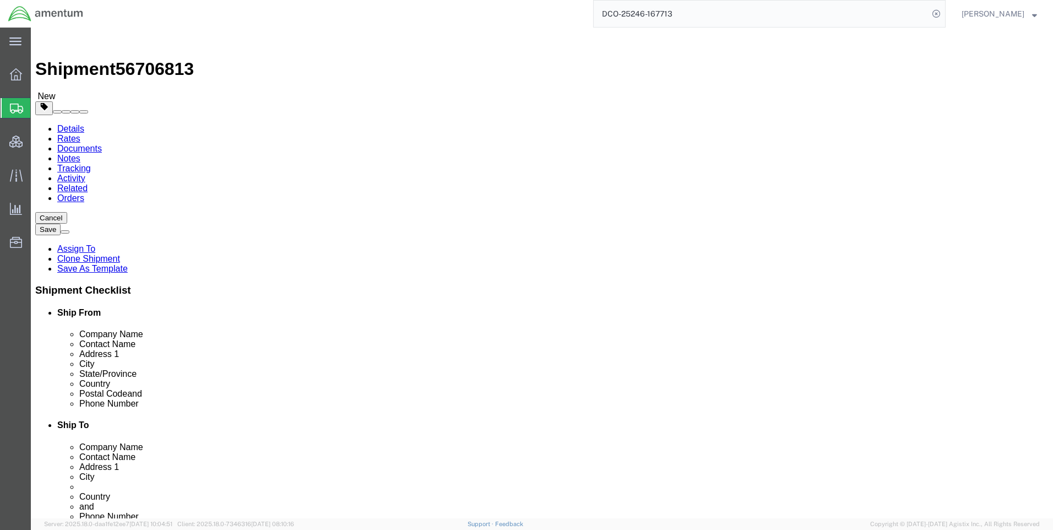
select select "42668"
select select "58431"
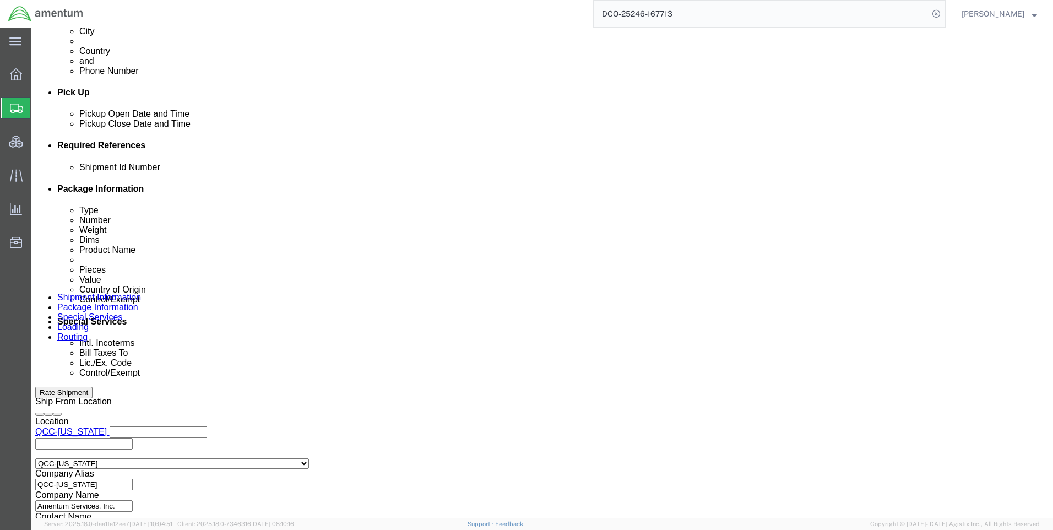
scroll to position [495, 0]
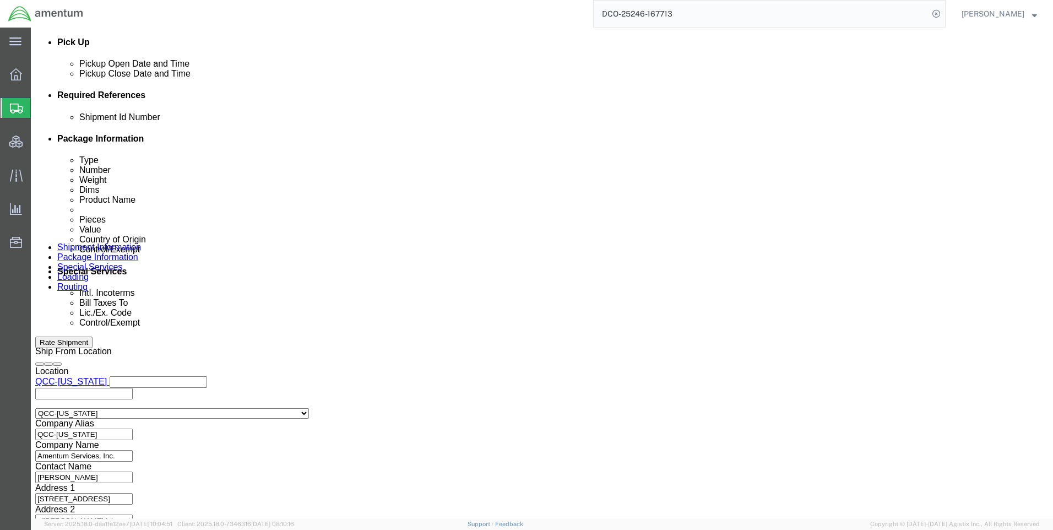
drag, startPoint x: 578, startPoint y: 272, endPoint x: 636, endPoint y: 277, distance: 58.6
click icon
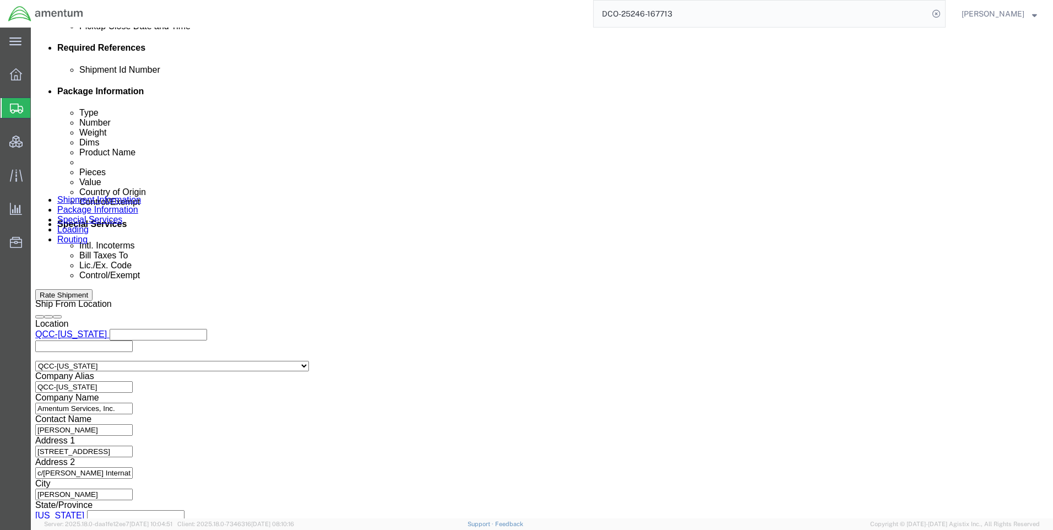
scroll to position [694, 0]
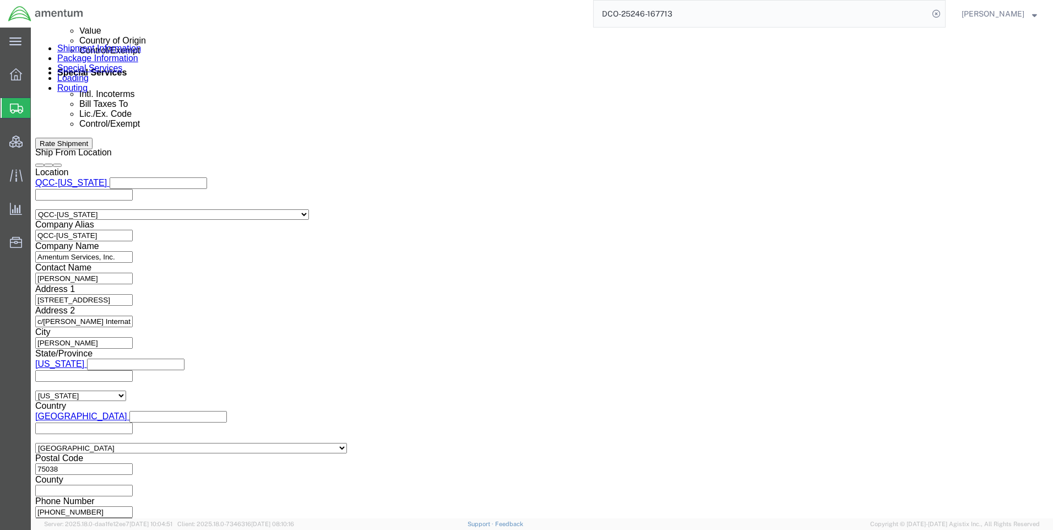
drag, startPoint x: 761, startPoint y: 447, endPoint x: 754, endPoint y: 446, distance: 6.6
click button "Continue"
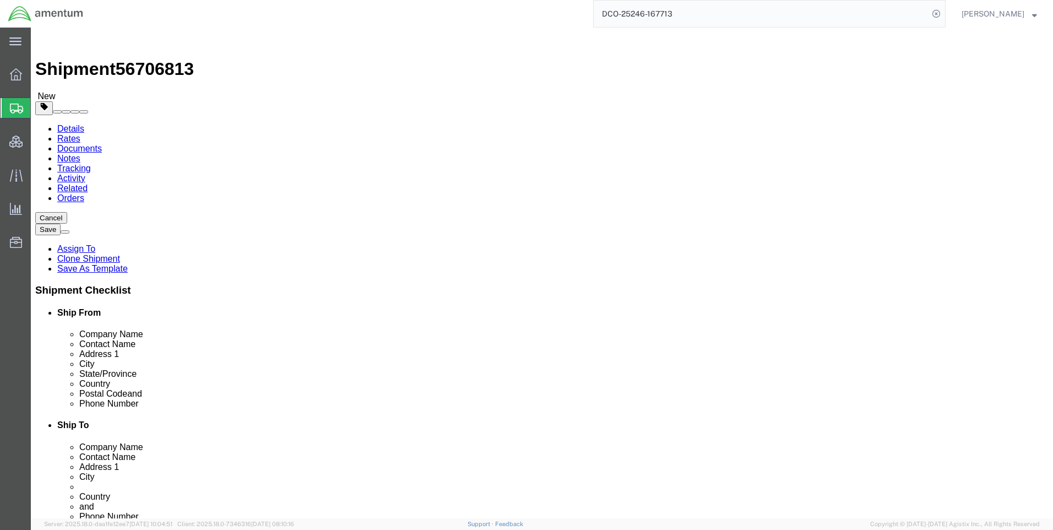
click link "Special Services"
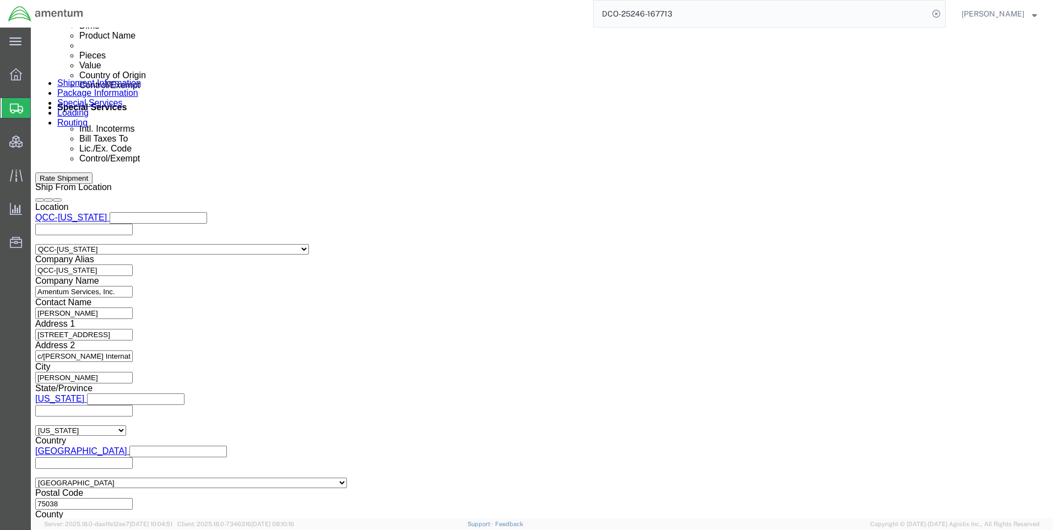
scroll to position [661, 0]
drag, startPoint x: 176, startPoint y: 320, endPoint x: 177, endPoint y: 329, distance: 8.3
click select "Select ATF BIS DEA EPA FDA FTR ITAR OFAC Other (OPA)"
click div "Control/Exempt Select ATF BIS DEA EPA FDA FTR ITAR OFAC Other (OPA) Lic./Ex. Co…"
drag, startPoint x: 568, startPoint y: 317, endPoint x: 568, endPoint y: 323, distance: 6.1
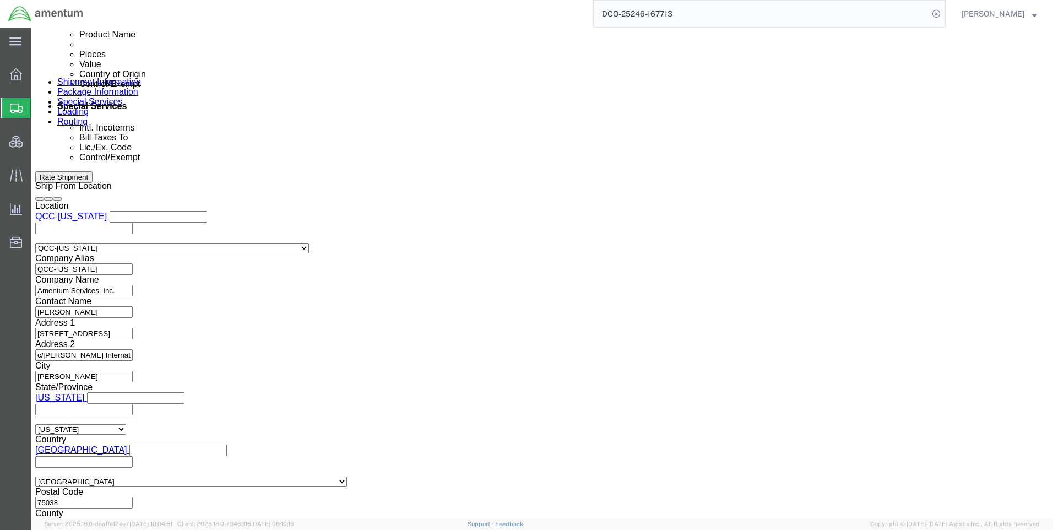
click select "Select AES-Direct EEI Carrier File EEI EEI Exempt"
select select "CFIL"
click select "Select AES-Direct EEI Carrier File EEI EEI Exempt"
click button "Rate Shipment"
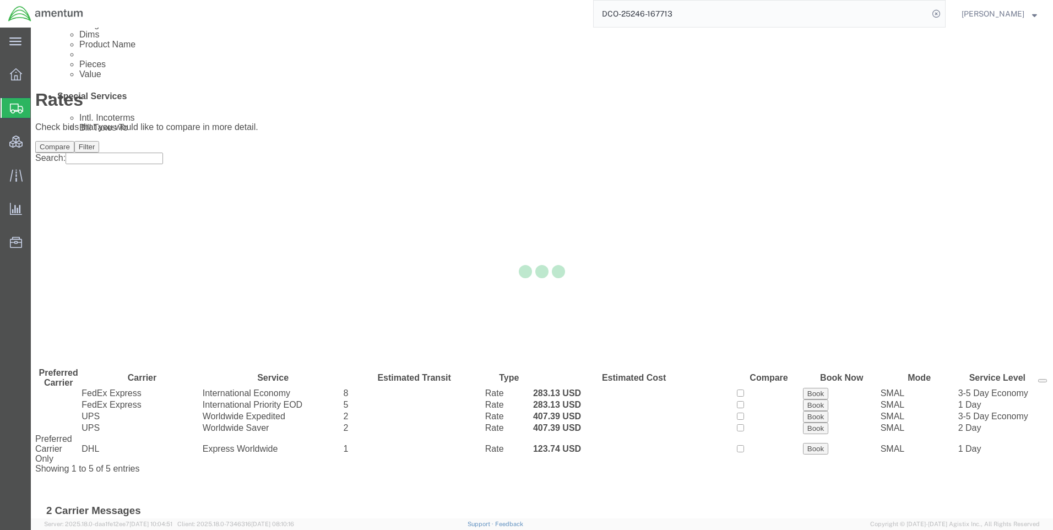
scroll to position [0, 0]
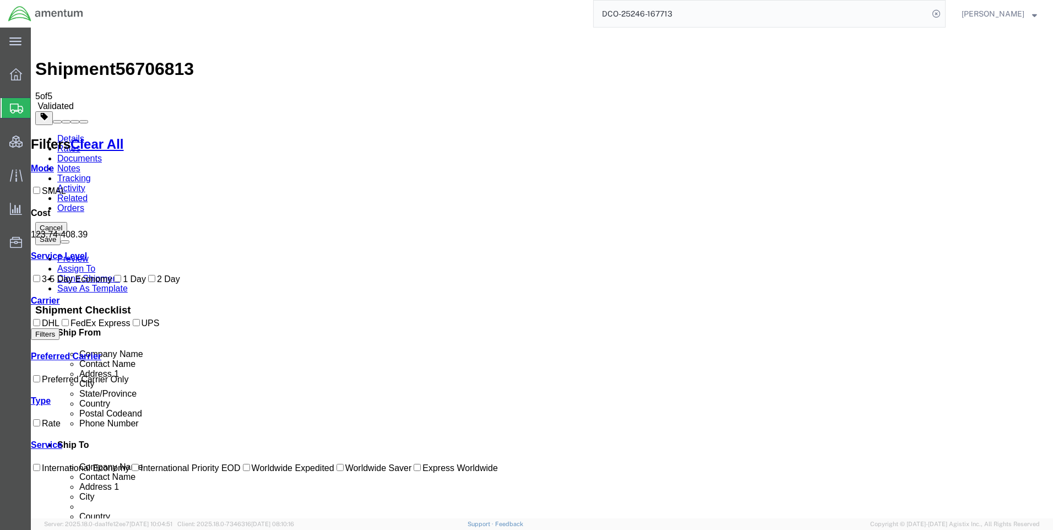
drag, startPoint x: 587, startPoint y: 243, endPoint x: 559, endPoint y: 239, distance: 28.3
copy b "123.74"
click at [944, 9] on icon at bounding box center [935, 13] width 15 height 15
click at [944, 13] on icon at bounding box center [935, 13] width 15 height 15
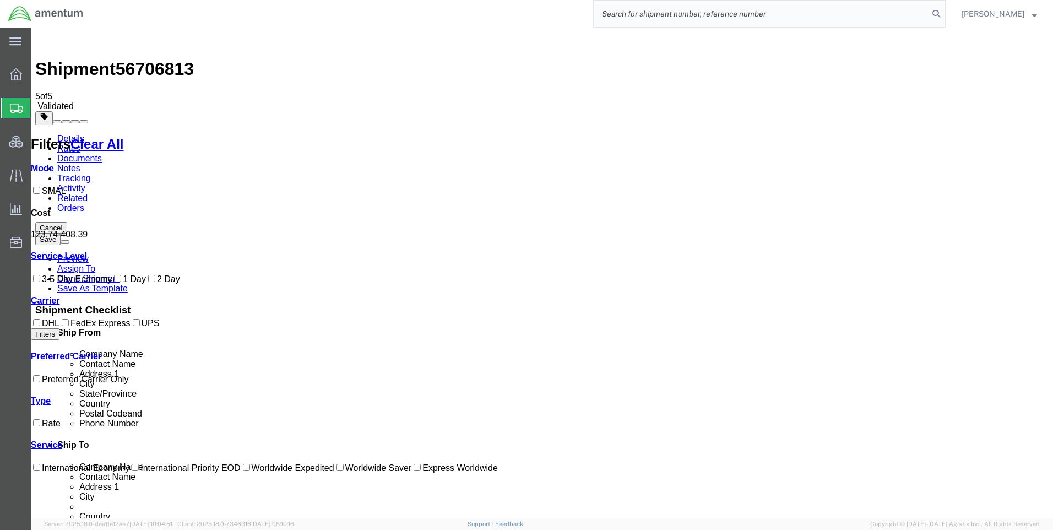
paste input "DCO-25246-167714"
type input "DCO-25246-167714"
click at [944, 13] on icon at bounding box center [935, 13] width 15 height 15
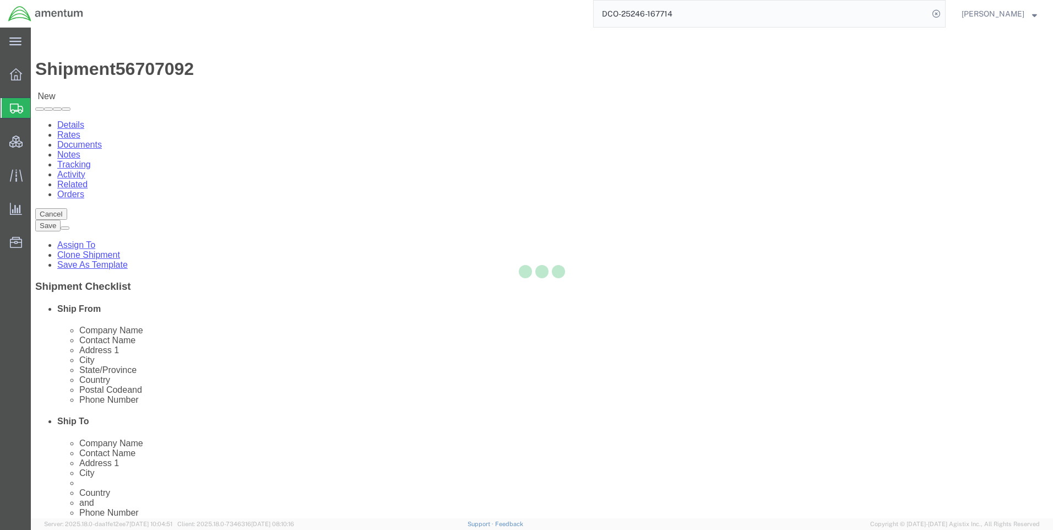
select select "42668"
select select "69491"
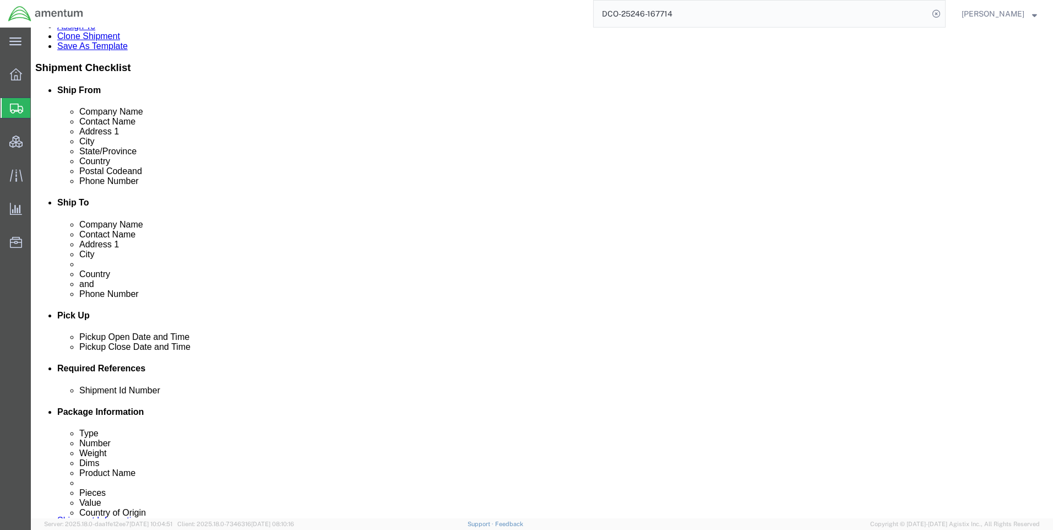
scroll to position [440, 0]
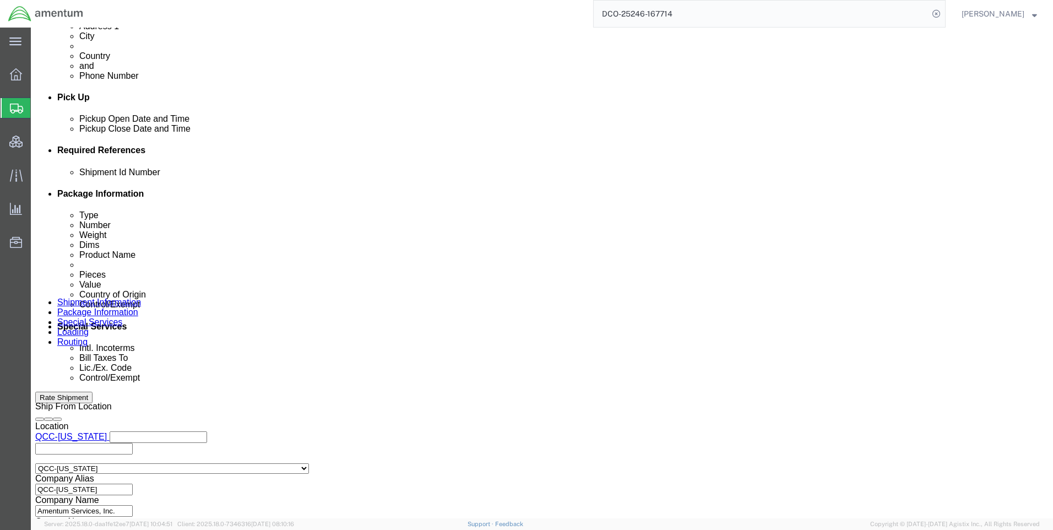
drag, startPoint x: 581, startPoint y: 328, endPoint x: 586, endPoint y: 328, distance: 5.5
click icon
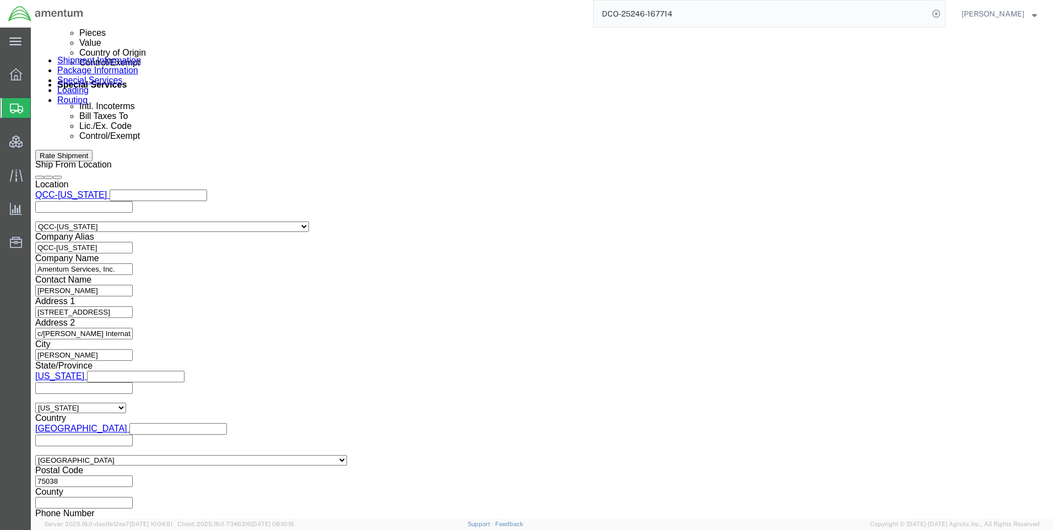
scroll to position [694, 0]
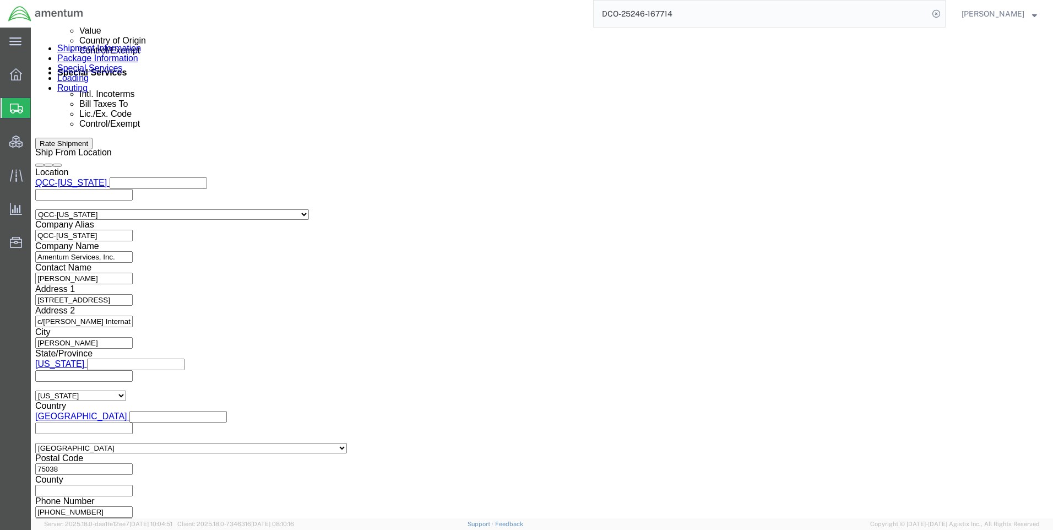
click button "Continue"
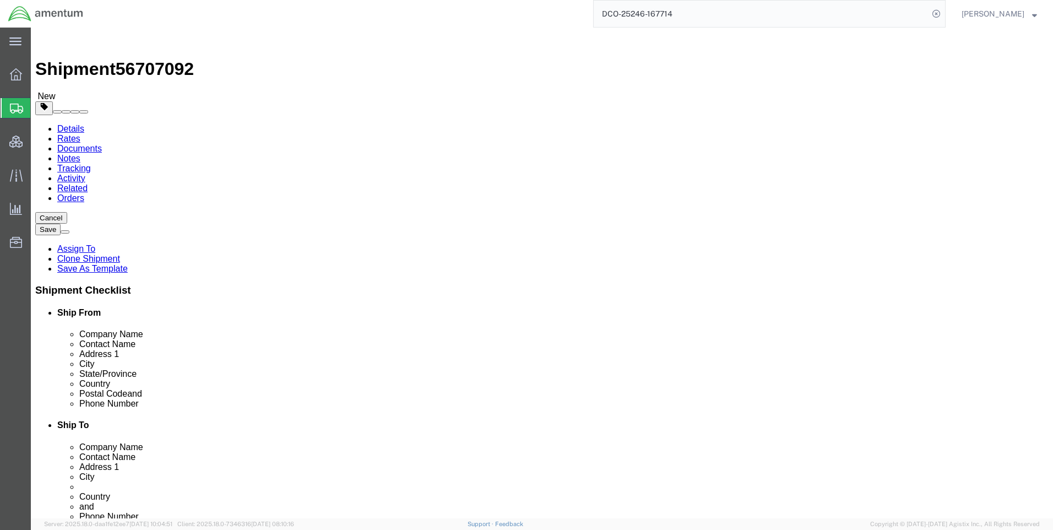
click icon
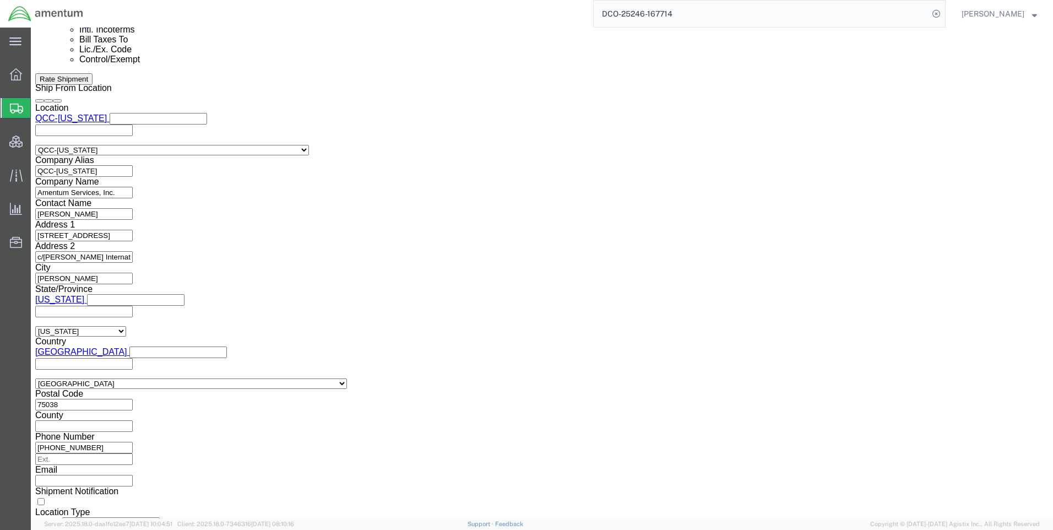
scroll to position [826, 0]
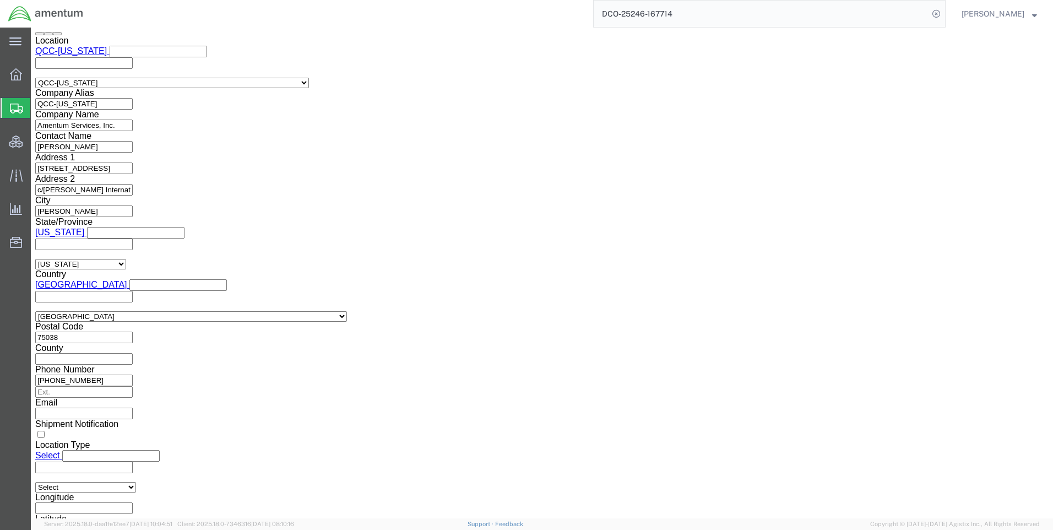
click select "Select ATF BIS DEA EPA FDA FTR ITAR OFAC Other (OPA)"
select select "FTR"
click select "Select ATF BIS DEA EPA FDA FTR ITAR OFAC Other (OPA)"
click div "Control/Exempt Select ATF BIS DEA EPA FDA FTR ITAR OFAC Other (OPA) Lic./Ex. Co…"
drag, startPoint x: 183, startPoint y: 174, endPoint x: 186, endPoint y: 167, distance: 7.7
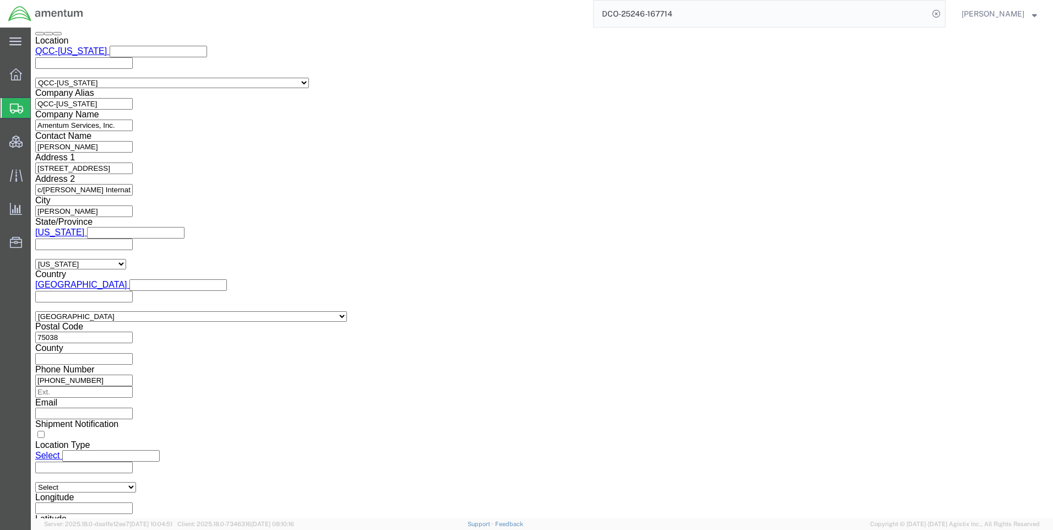
click select "Select 30.2(d)(2) 30.36 30.37(a) 30.37(f) 30.37(g) 30.37(h) 30.37(i) 30.37(j) 3…"
select select "30.37(a)"
click select "Select 30.2(d)(2) 30.36 30.37(a) 30.37(f) 30.37(g) 30.37(h) 30.37(i) 30.37(j) 3…"
click select "Select AES-Direct EEI Carrier File EEI EEI Exempt"
select select "EXEM"
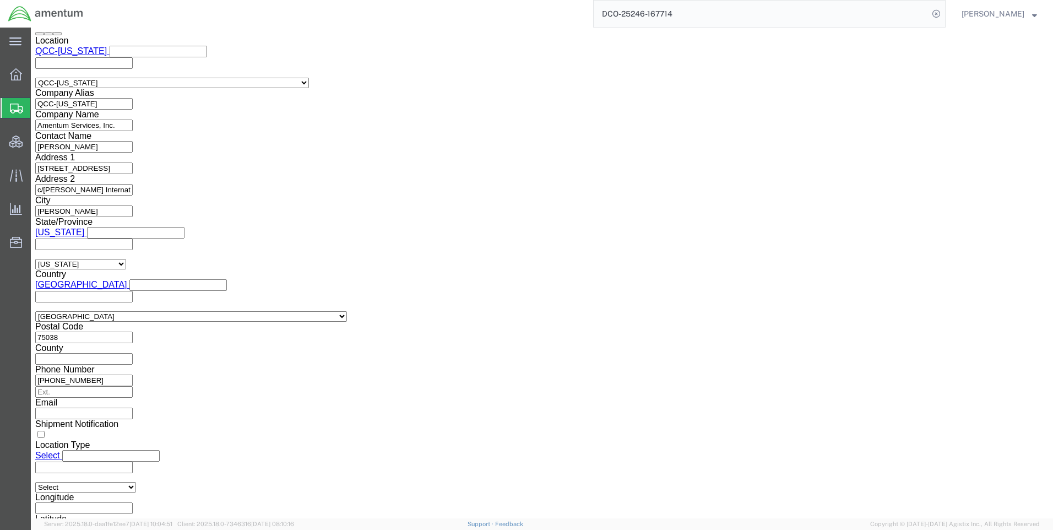
click select "Select AES-Direct EEI Carrier File EEI EEI Exempt"
click button "Rate Shipment"
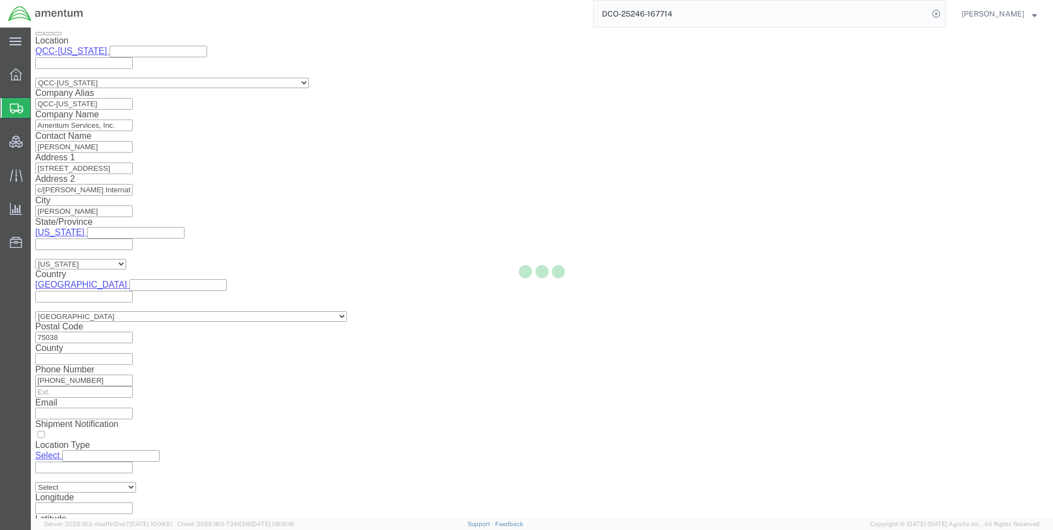
select select "42668"
select select "69491"
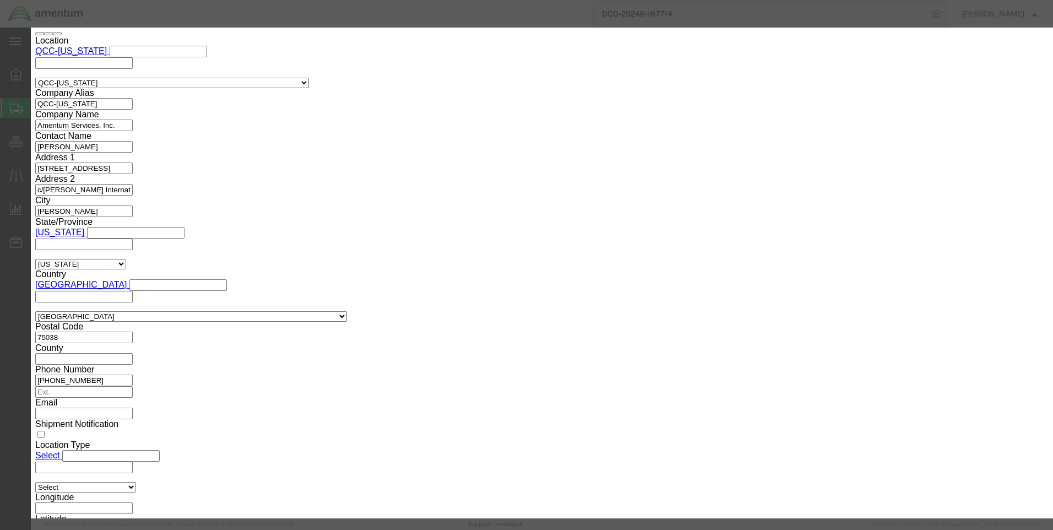
scroll to position [694, 0]
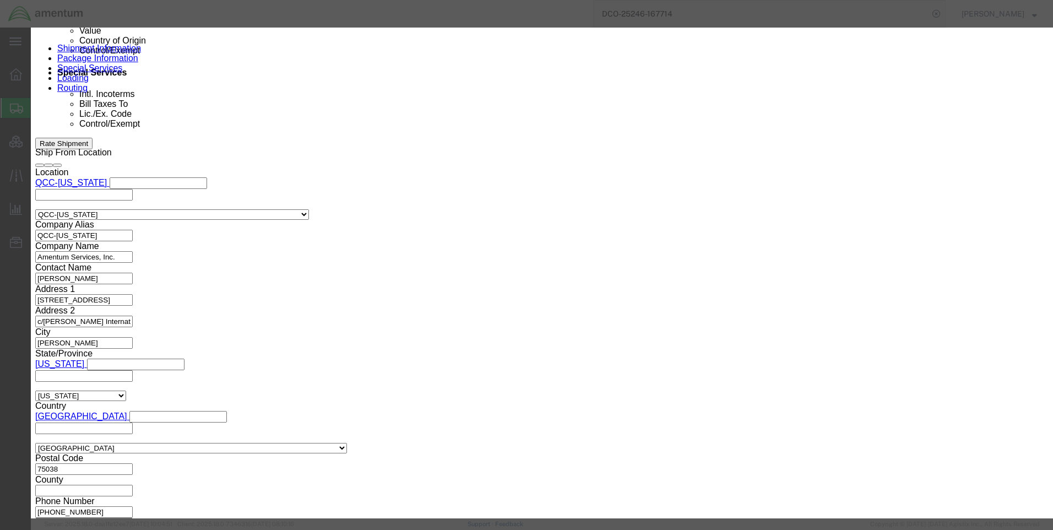
click button "Close"
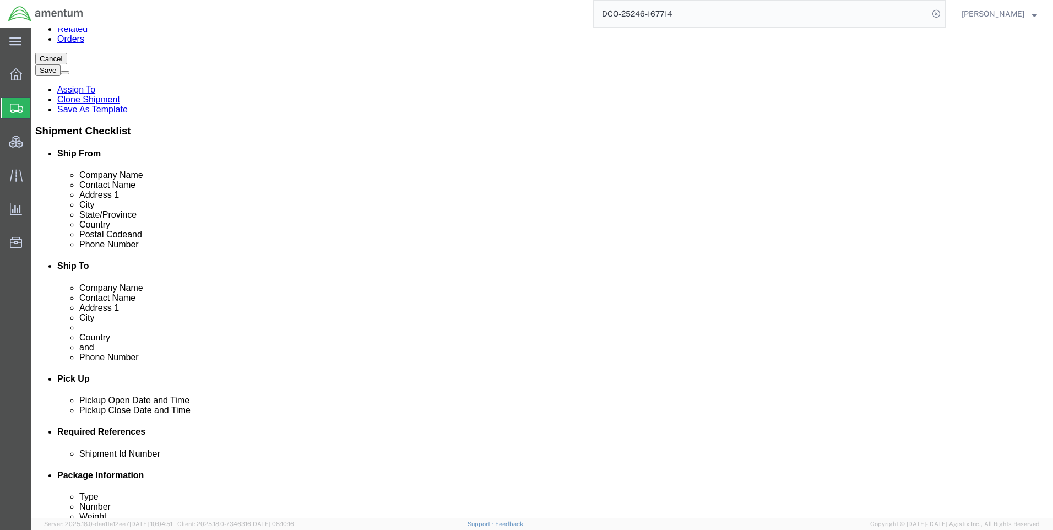
scroll to position [165, 0]
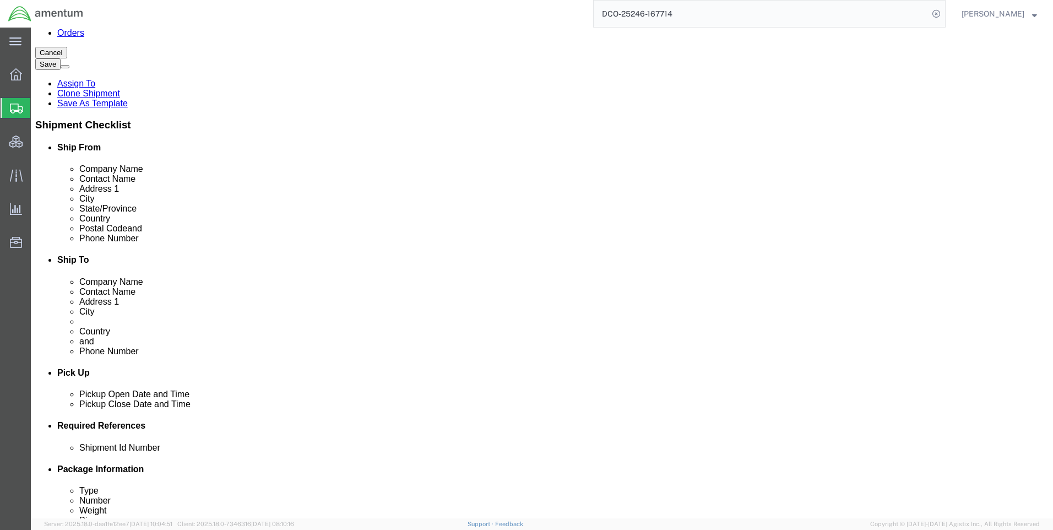
click icon
click icon "button"
click select "Select EIN EORI TIN VAT Other"
select select "EORI"
click select "Select EIN EORI TIN VAT Other"
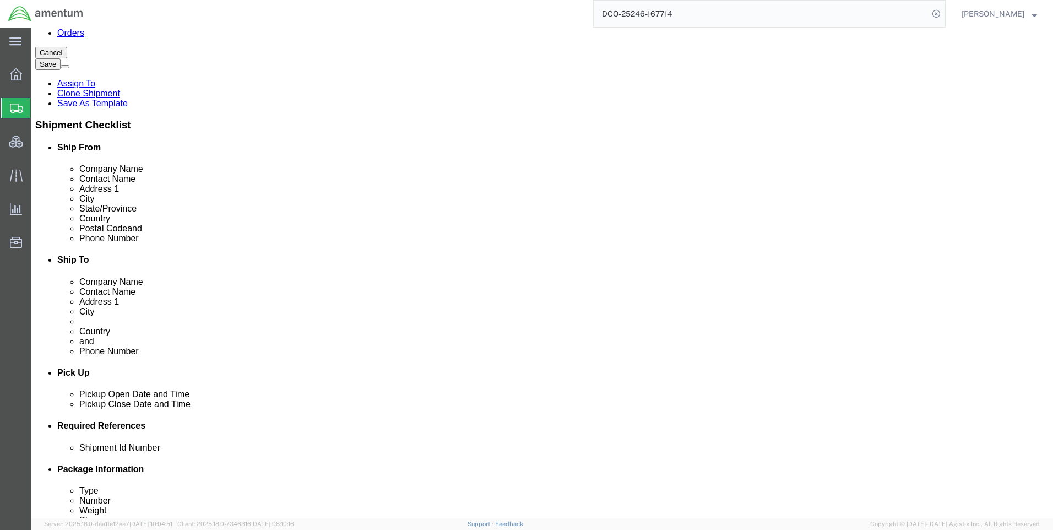
paste input "[US_VEHICLE_IDENTIFICATION_NUMBER]"
type input "[US_VEHICLE_IDENTIFICATION_NUMBER]"
click button "Rate Shipment"
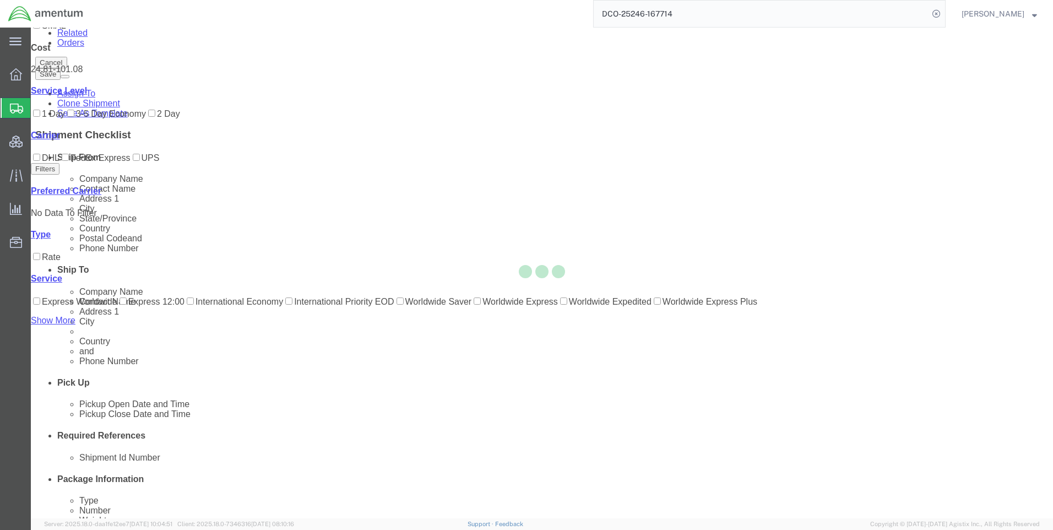
scroll to position [0, 0]
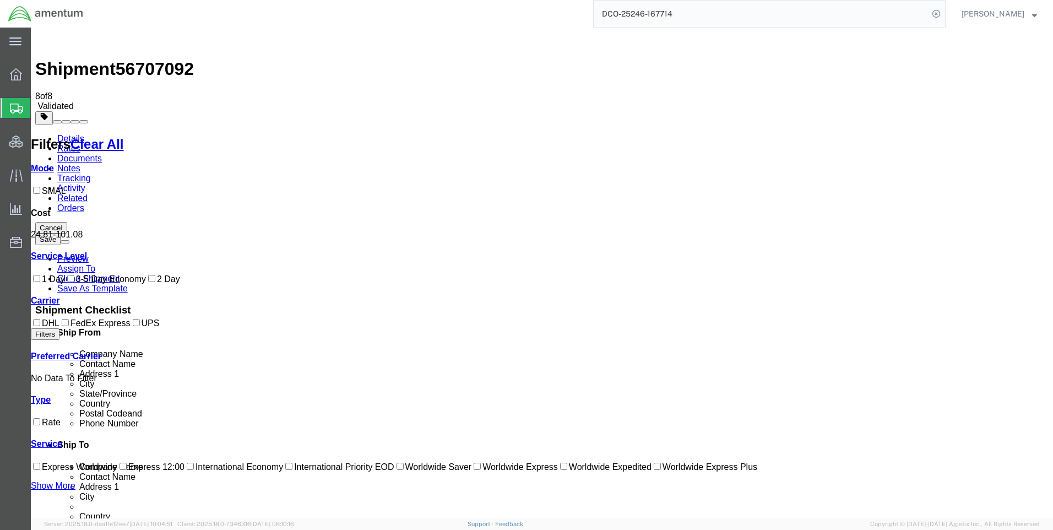
drag, startPoint x: 587, startPoint y: 155, endPoint x: 563, endPoint y: 154, distance: 23.7
copy b "24.81"
